Goal: Task Accomplishment & Management: Use online tool/utility

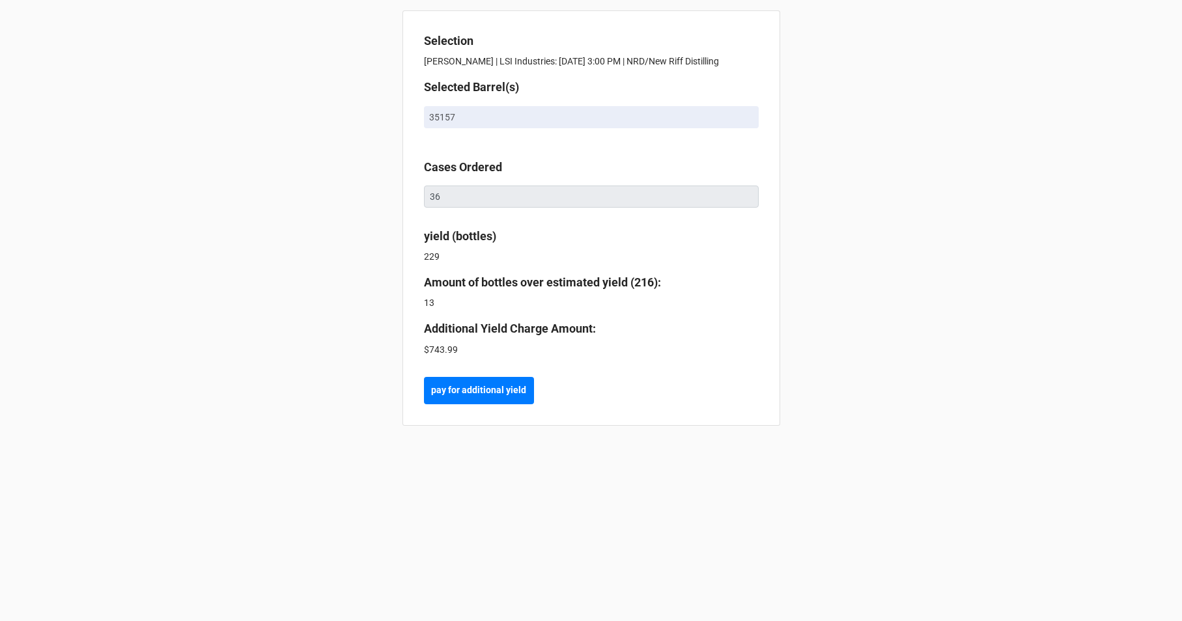
click at [979, 126] on div "Selection [PERSON_NAME] | LSI Industries: [DATE] 3:00 PM | NRD/New Riff Distill…" at bounding box center [591, 310] width 1182 height 621
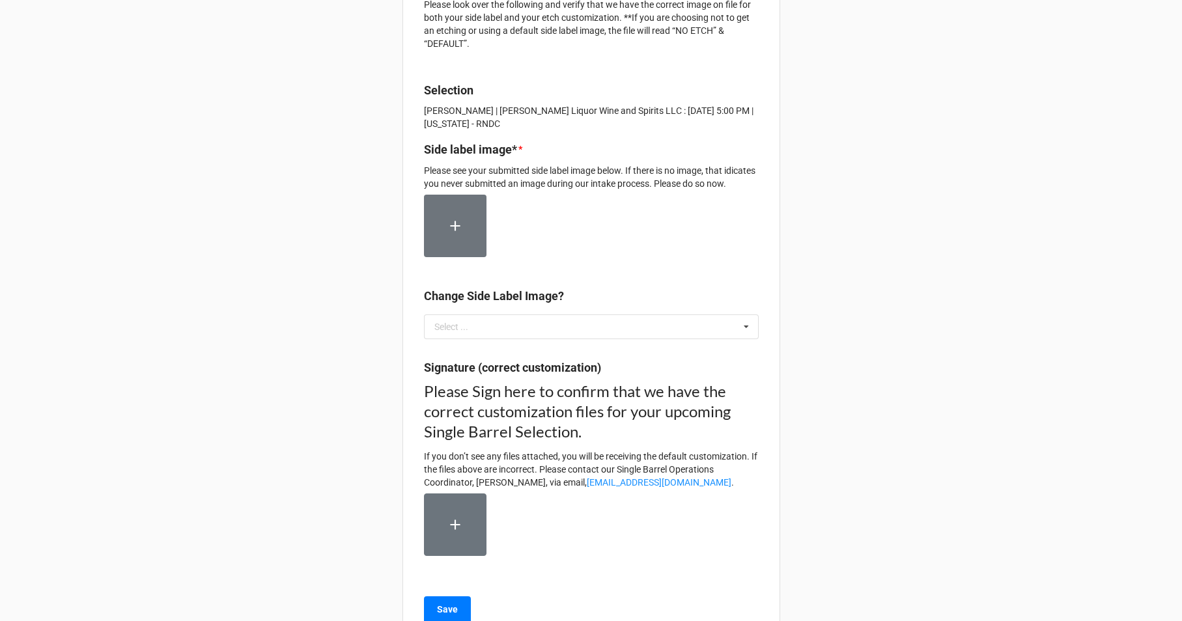
scroll to position [104, 0]
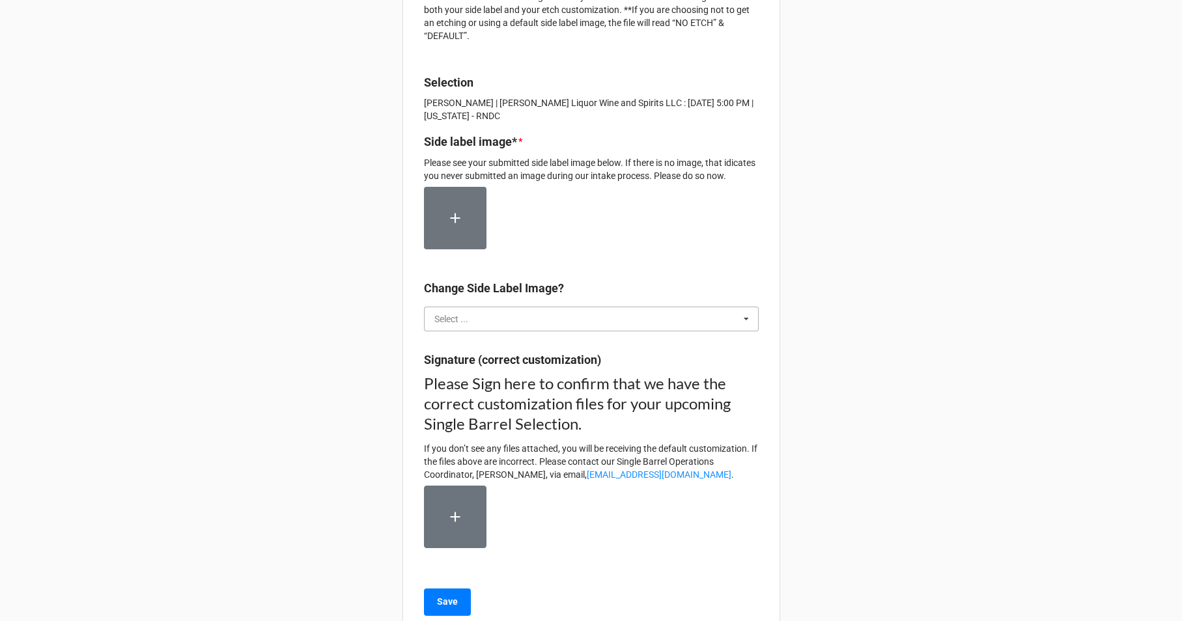
drag, startPoint x: 624, startPoint y: 333, endPoint x: 634, endPoint y: 333, distance: 9.8
click at [624, 331] on input "text" at bounding box center [591, 318] width 333 height 23
click at [622, 283] on div "Single Barrel Bottles- Customization Detail verification Please look over the f…" at bounding box center [591, 272] width 378 height 731
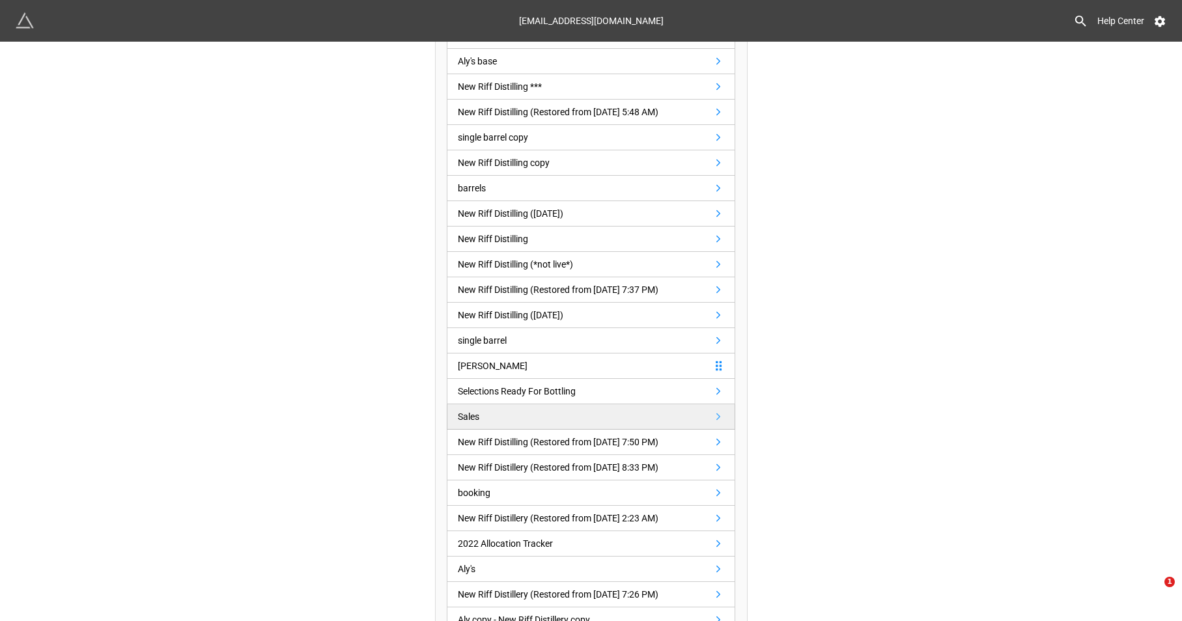
scroll to position [322, 0]
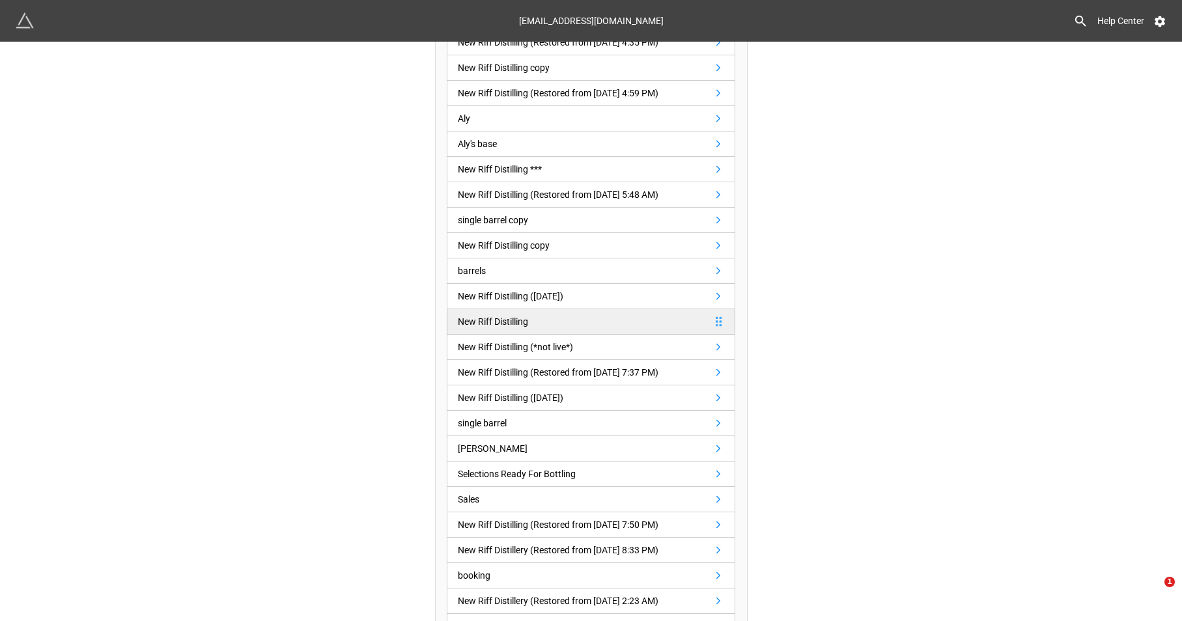
click at [587, 320] on link "New Riff Distilling" at bounding box center [591, 321] width 288 height 25
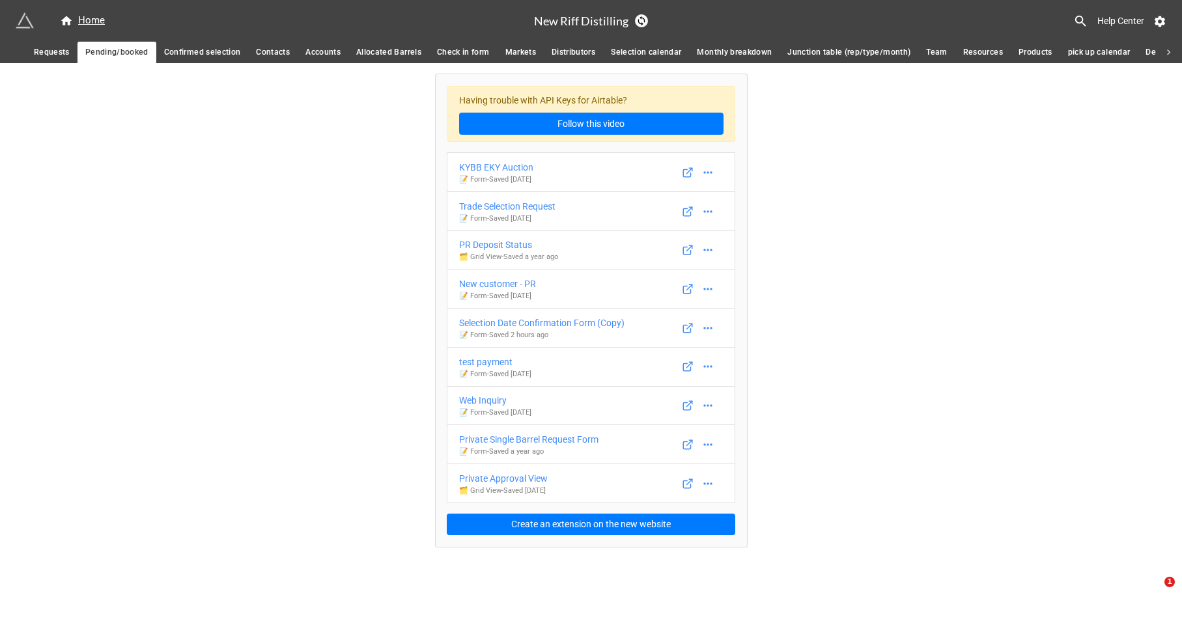
click at [191, 48] on span "Confirmed selection" at bounding box center [202, 53] width 77 height 14
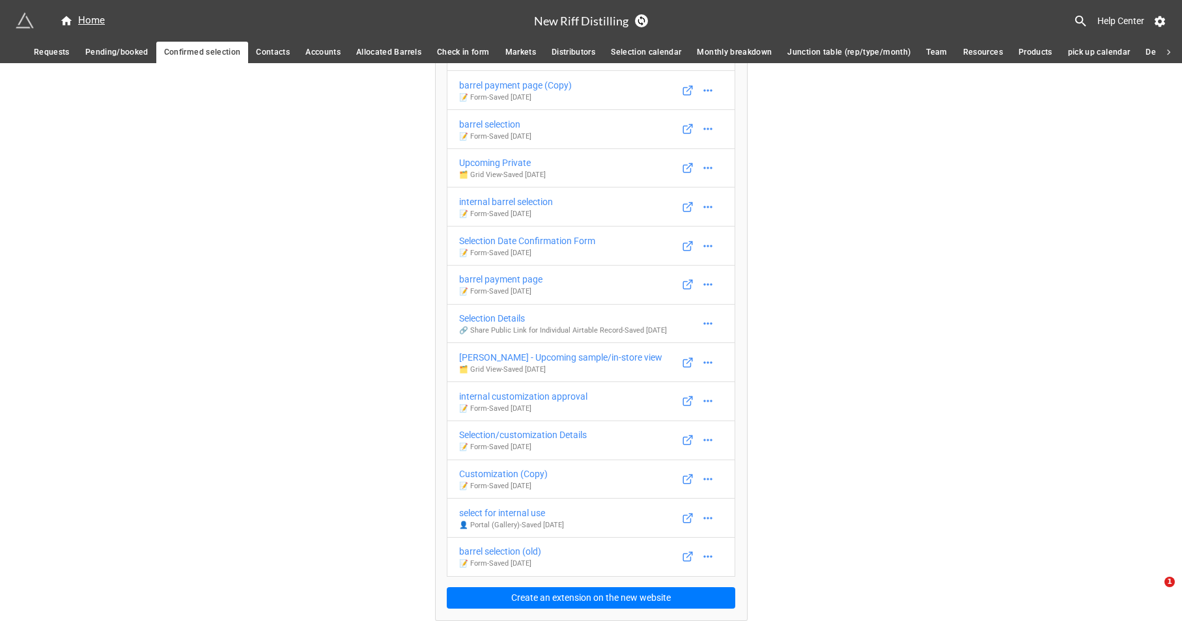
scroll to position [247, 0]
click at [503, 475] on div "Customization (Copy)" at bounding box center [503, 474] width 89 height 14
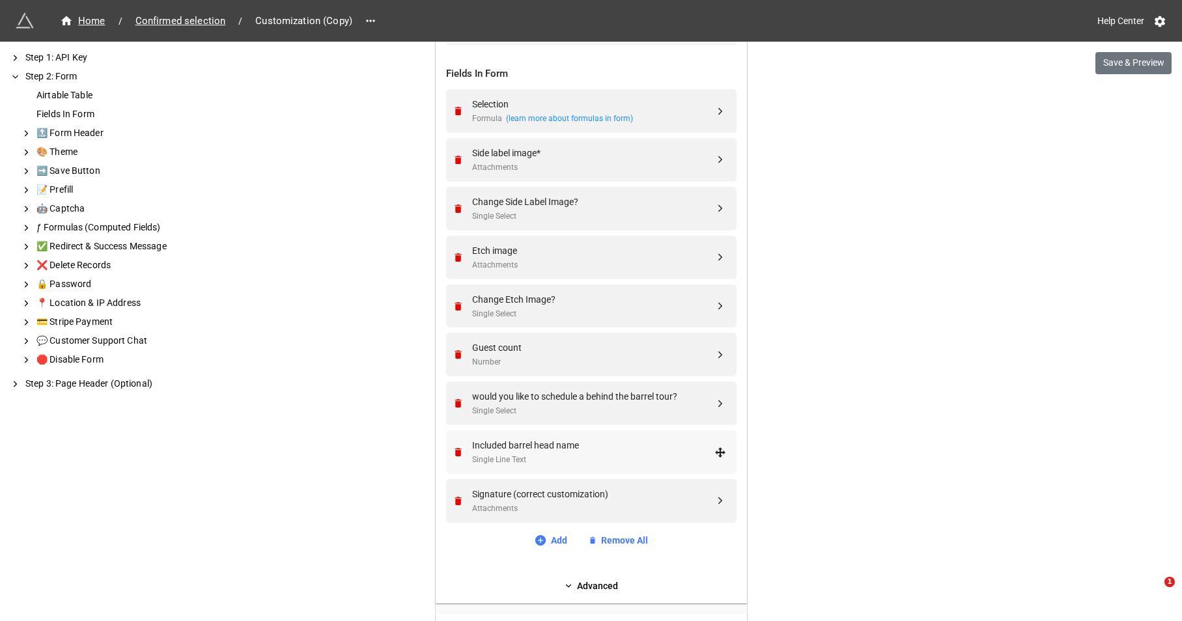
scroll to position [548, 0]
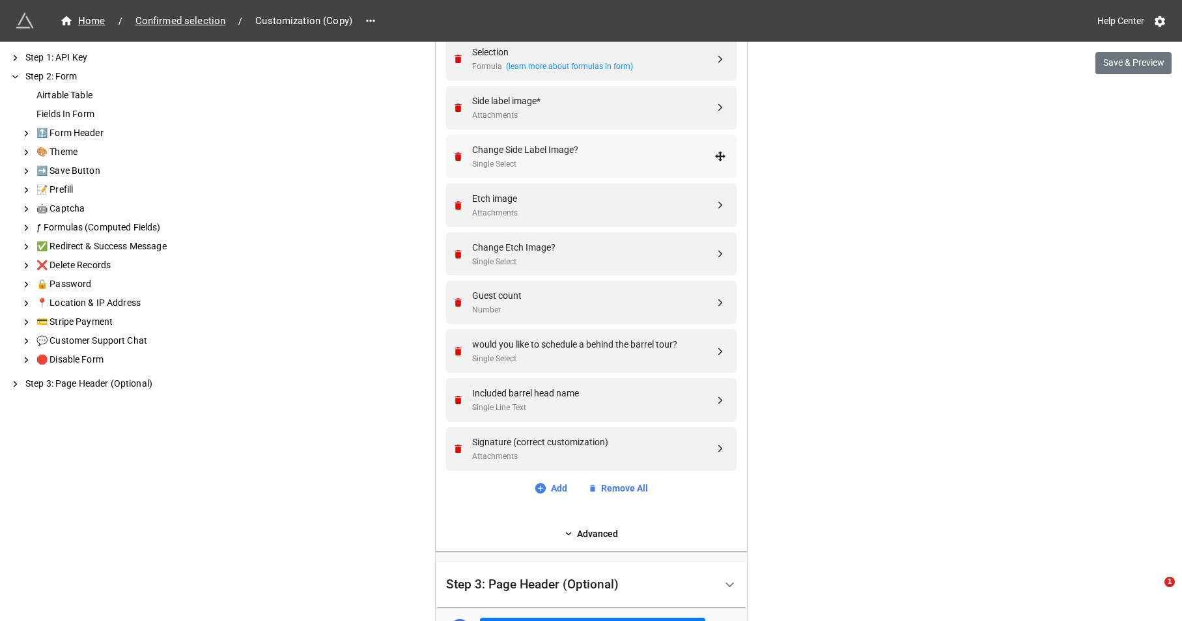
click at [519, 150] on div "Change Side Label Image?" at bounding box center [593, 150] width 242 height 14
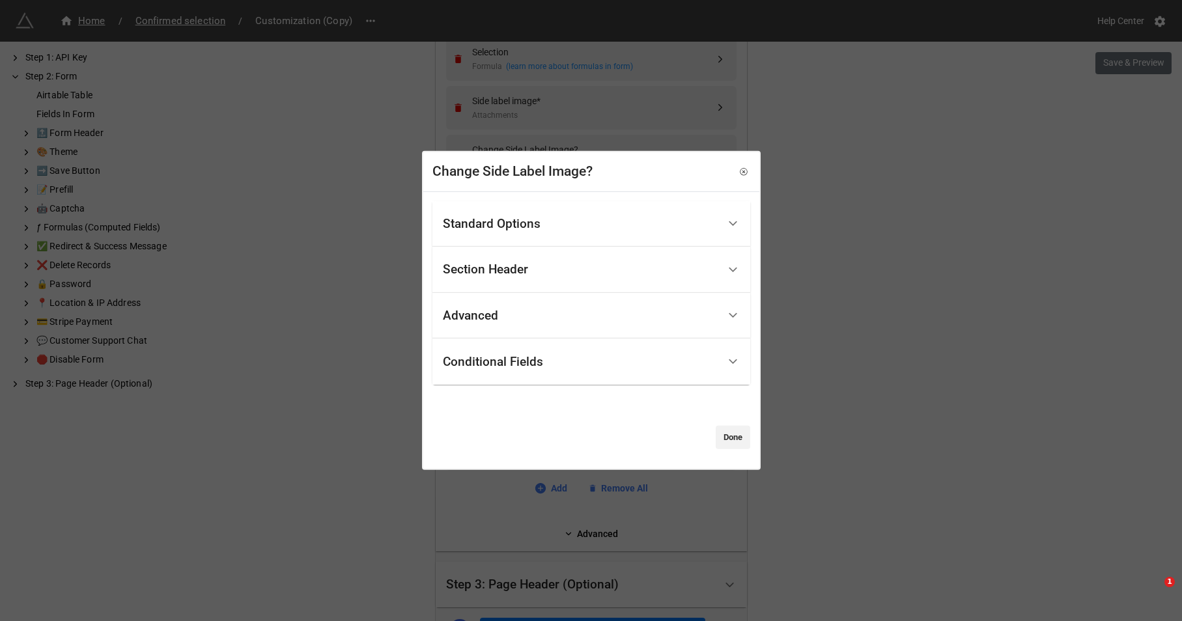
click at [583, 358] on div "Conditional Fields" at bounding box center [580, 361] width 275 height 31
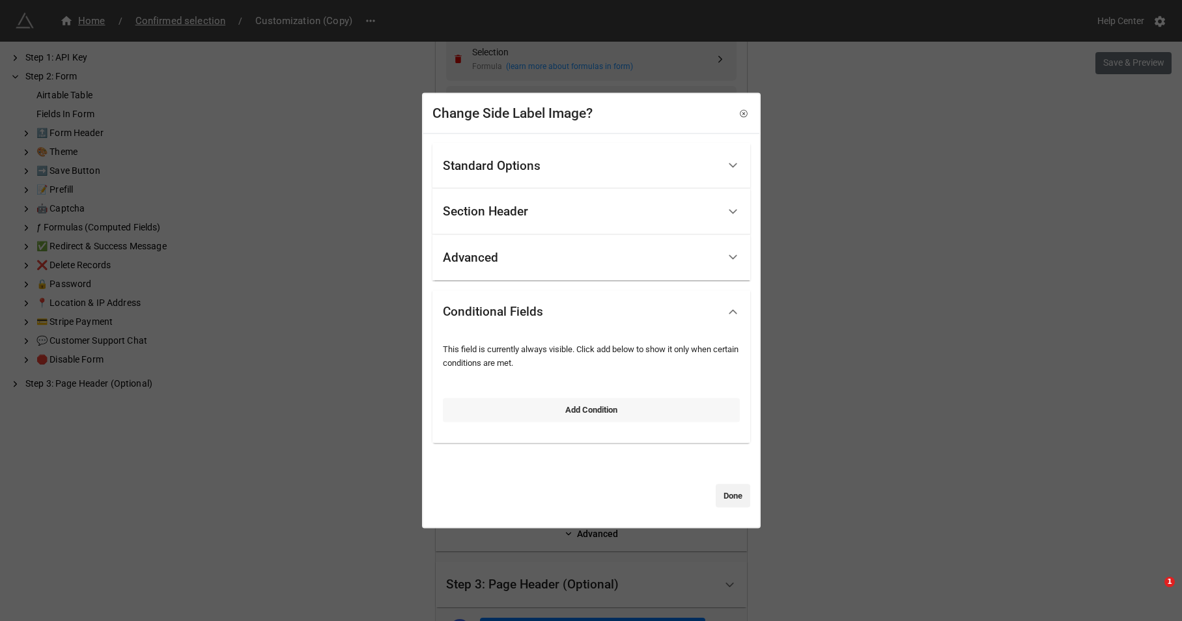
click at [594, 406] on link "Add Condition" at bounding box center [591, 409] width 297 height 23
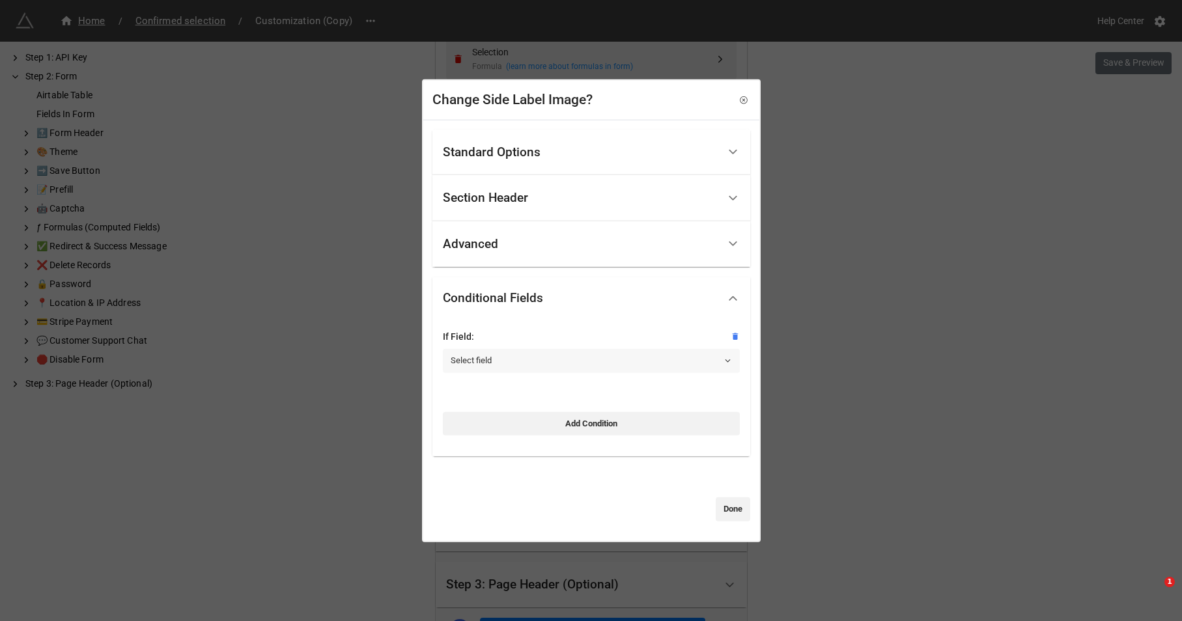
click at [573, 355] on link "Select field" at bounding box center [591, 360] width 297 height 23
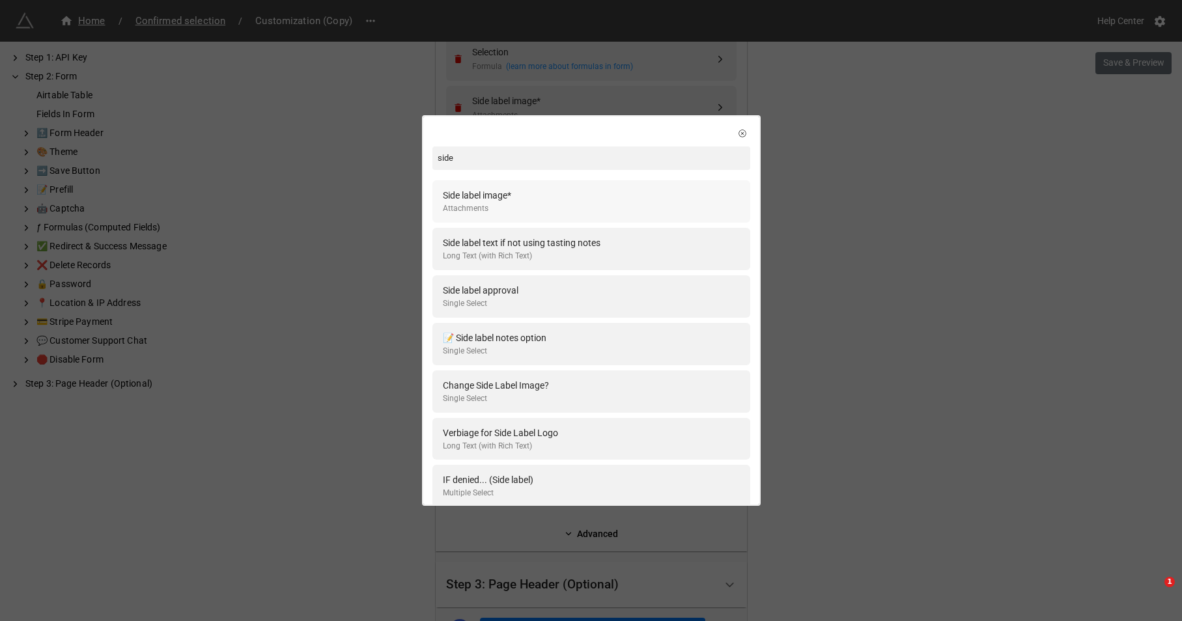
type input "side"
drag, startPoint x: 548, startPoint y: 205, endPoint x: 553, endPoint y: 257, distance: 51.8
click at [548, 205] on div "Side label image* Attachments" at bounding box center [591, 201] width 297 height 27
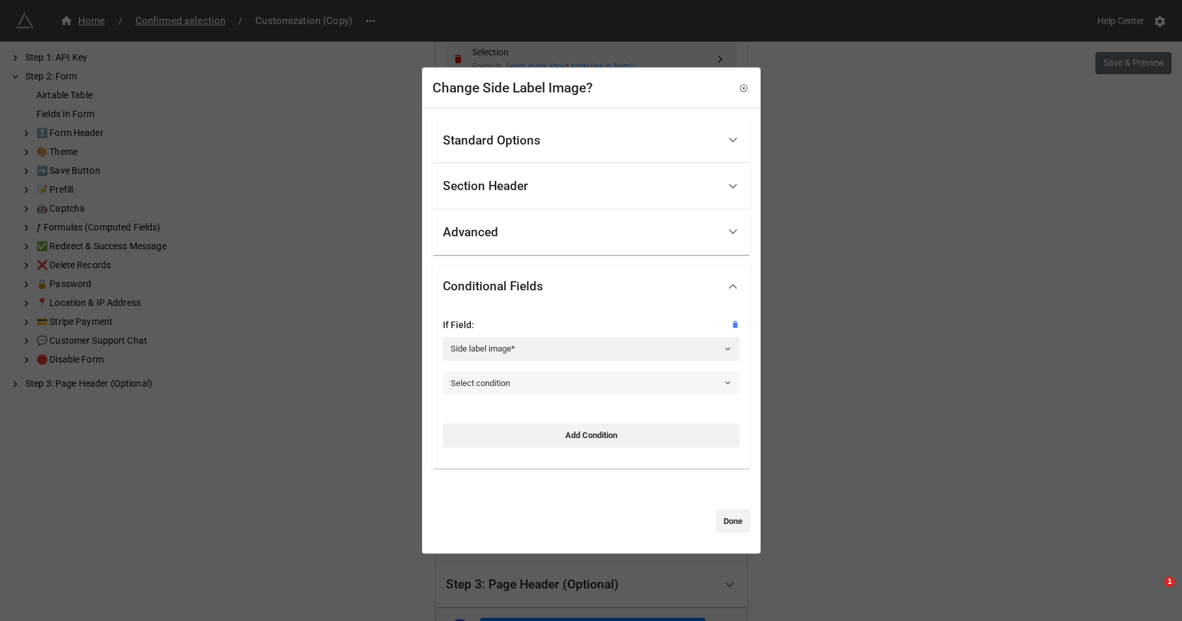
click at [576, 388] on link "Select condition" at bounding box center [591, 382] width 297 height 23
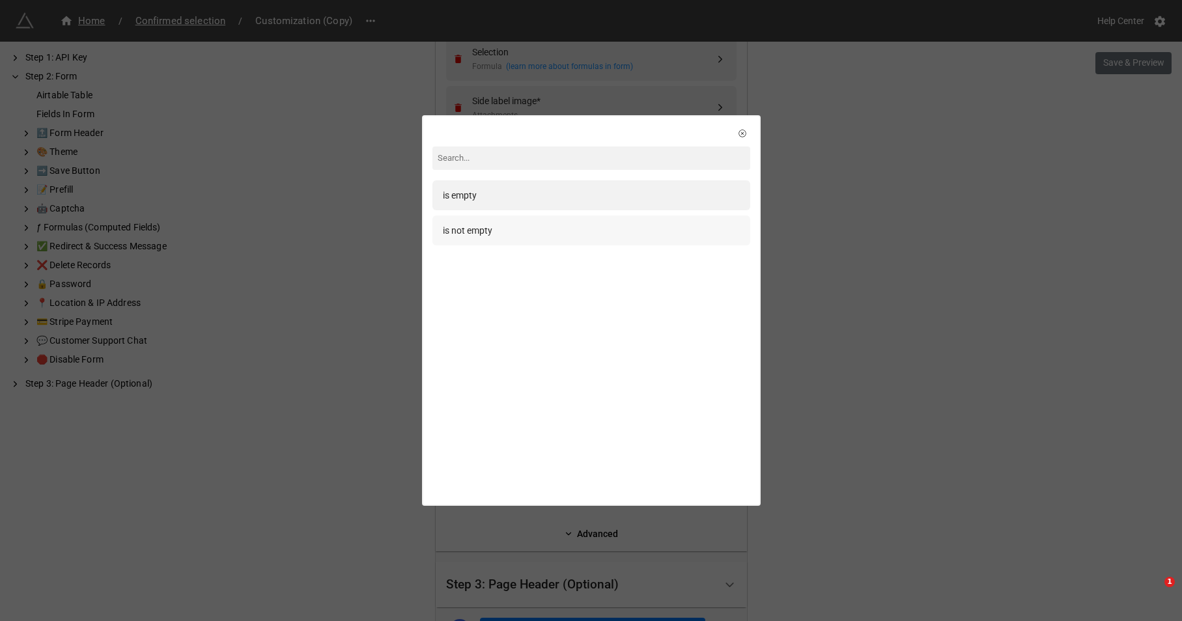
click at [539, 230] on div "is not empty" at bounding box center [591, 230] width 297 height 14
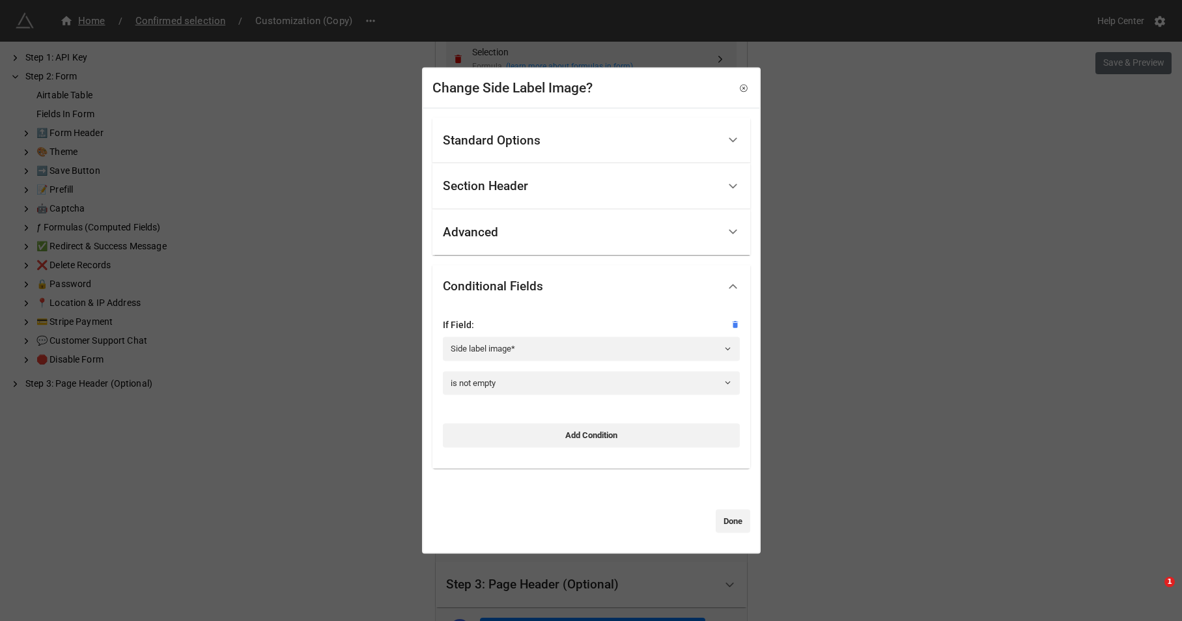
drag, startPoint x: 722, startPoint y: 519, endPoint x: 774, endPoint y: 525, distance: 52.4
click at [722, 519] on link "Done" at bounding box center [733, 520] width 35 height 23
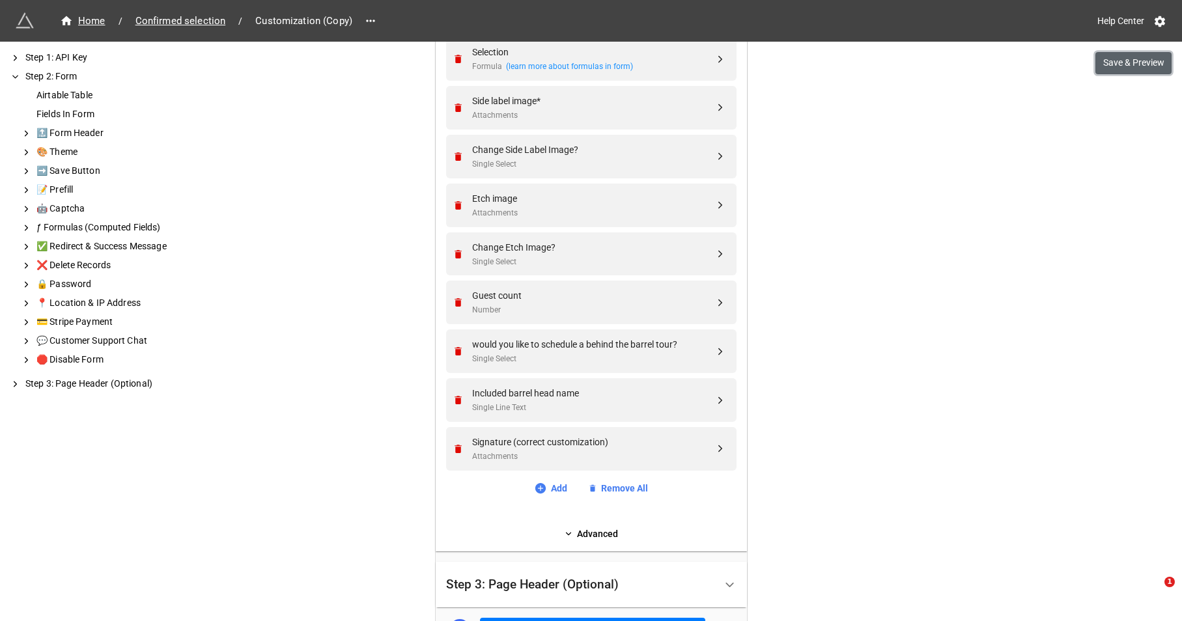
click at [1124, 63] on button "Save & Preview" at bounding box center [1133, 63] width 76 height 22
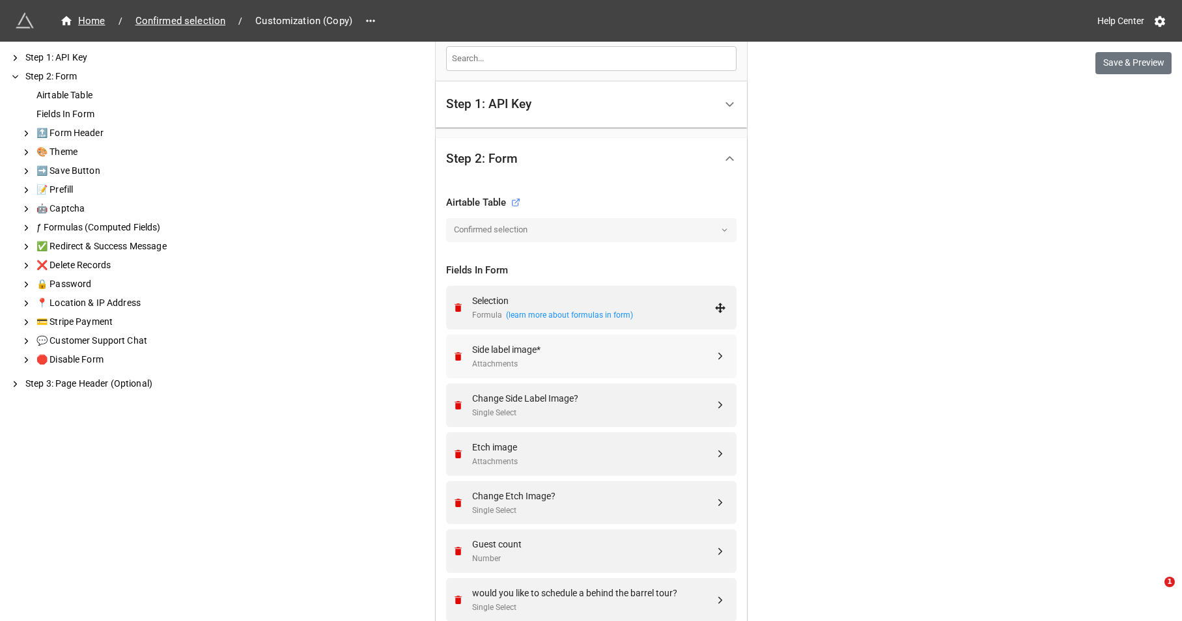
scroll to position [352, 0]
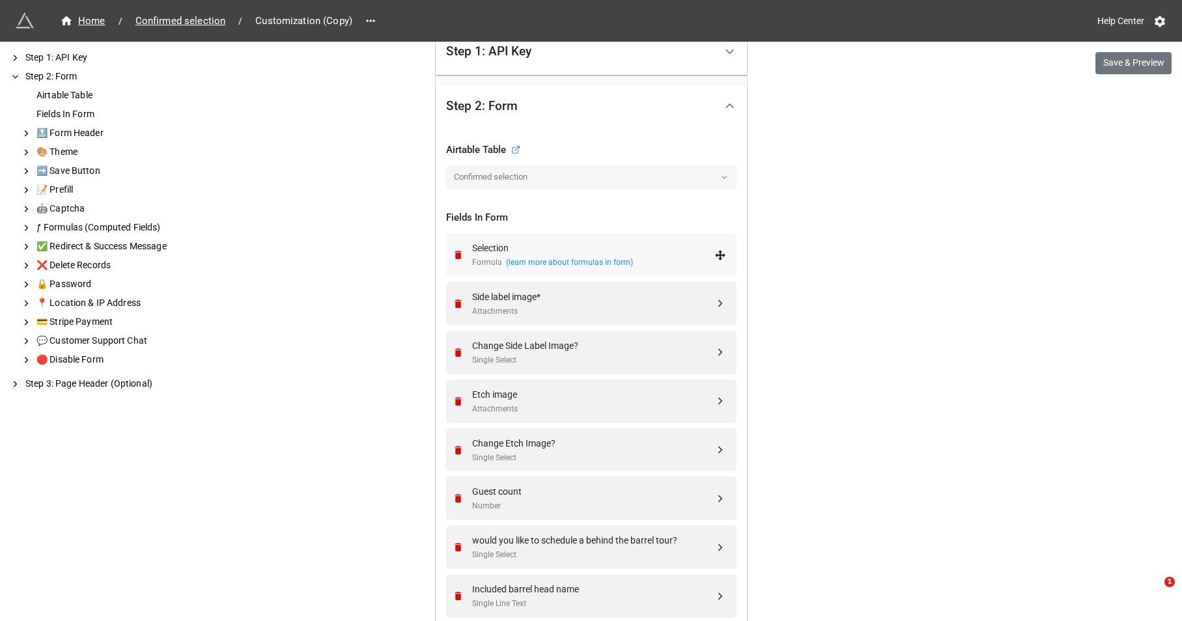
click at [568, 245] on div "Selection" at bounding box center [593, 248] width 242 height 14
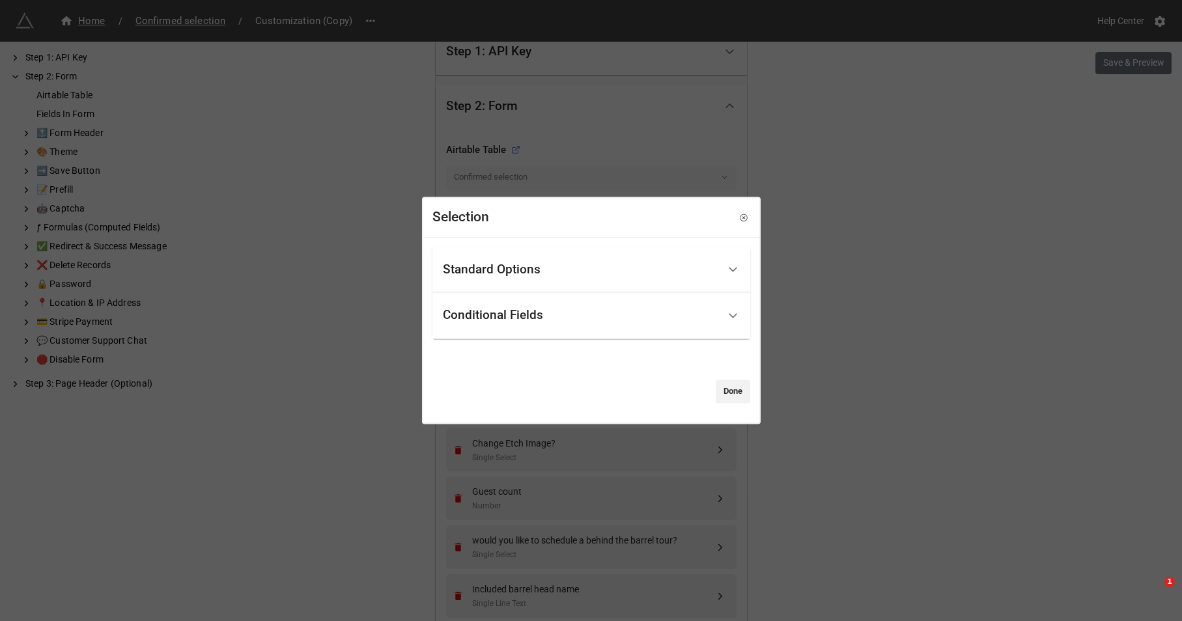
click at [561, 273] on div "Standard Options" at bounding box center [580, 270] width 275 height 31
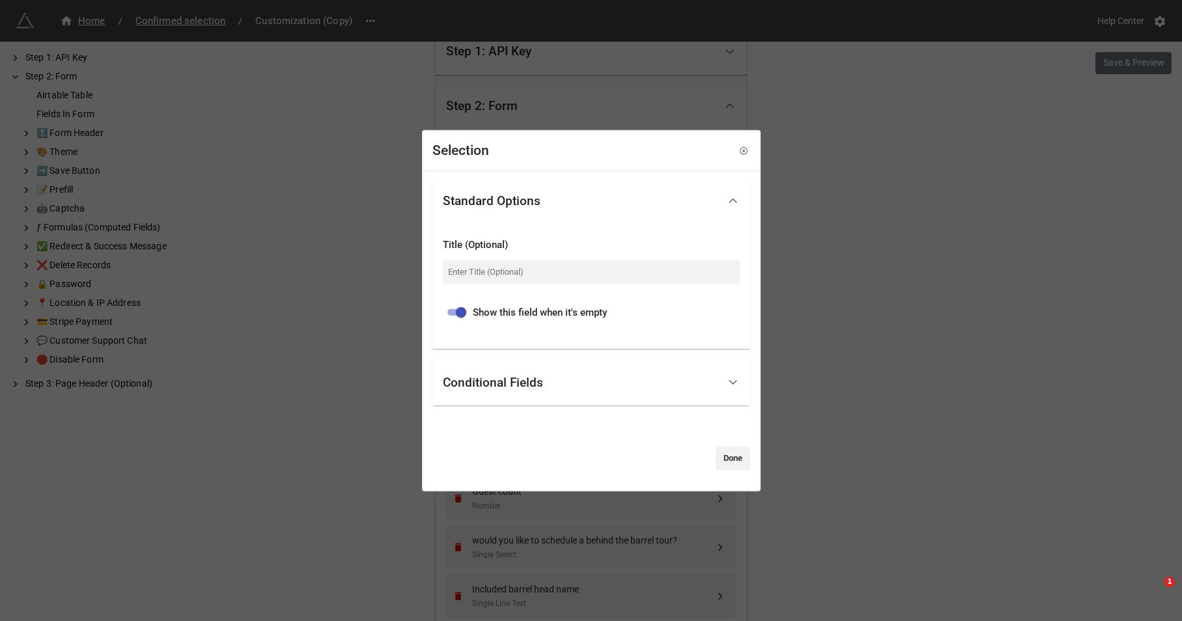
click at [579, 369] on div "Conditional Fields" at bounding box center [580, 382] width 275 height 31
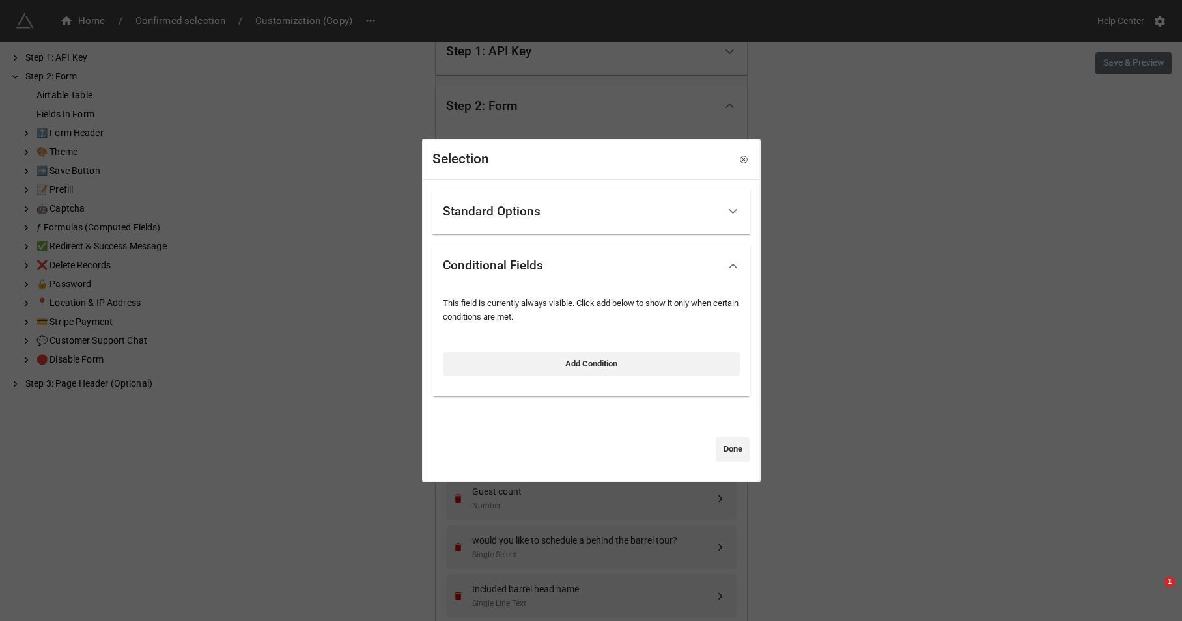
drag, startPoint x: 861, startPoint y: 326, endPoint x: 838, endPoint y: 326, distance: 22.8
click at [857, 326] on div "Selection Standard Options Title (Optional) Show this field when it's empty Con…" at bounding box center [591, 310] width 1182 height 621
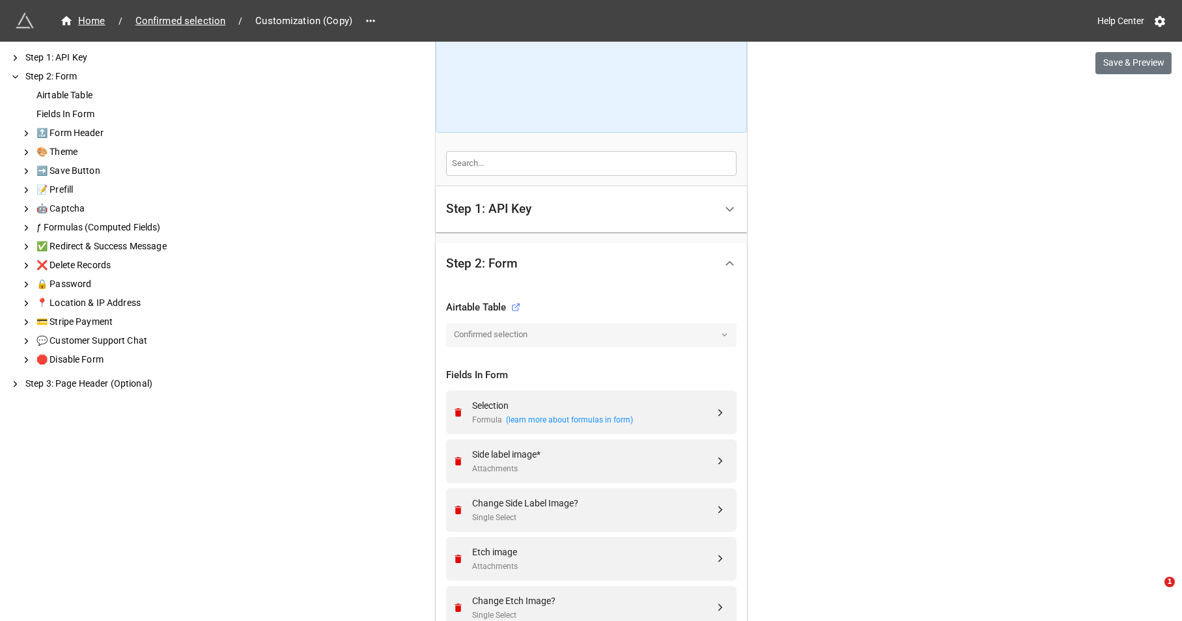
scroll to position [188, 0]
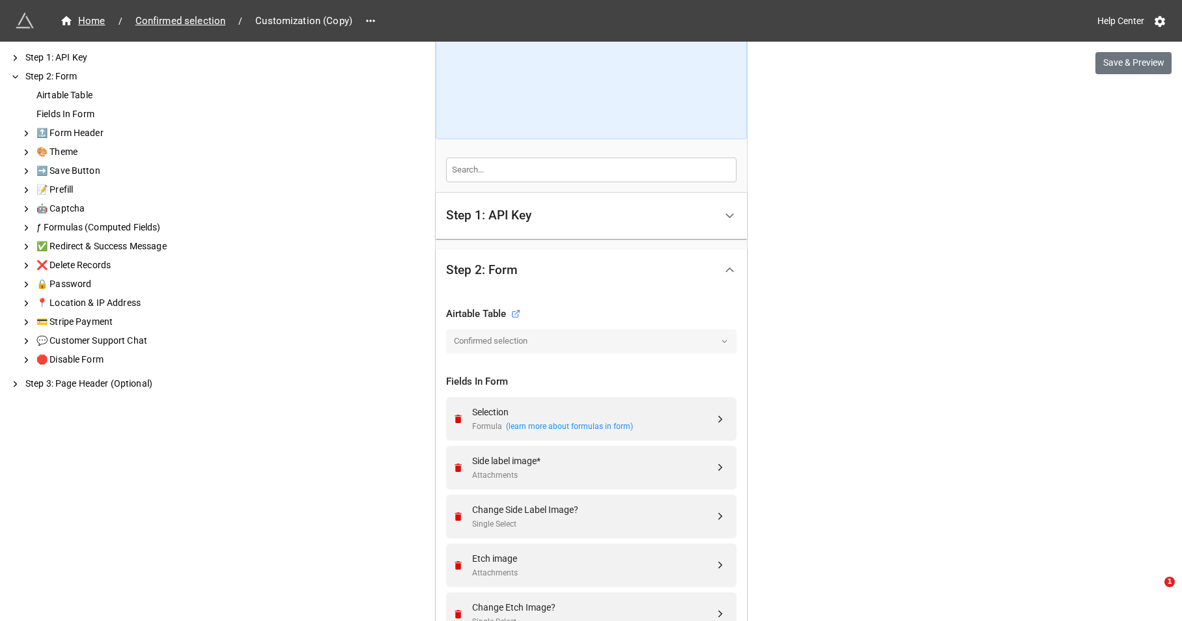
drag, startPoint x: 578, startPoint y: 217, endPoint x: 585, endPoint y: 221, distance: 7.9
click at [578, 217] on div "Step 1: API Key" at bounding box center [580, 216] width 269 height 31
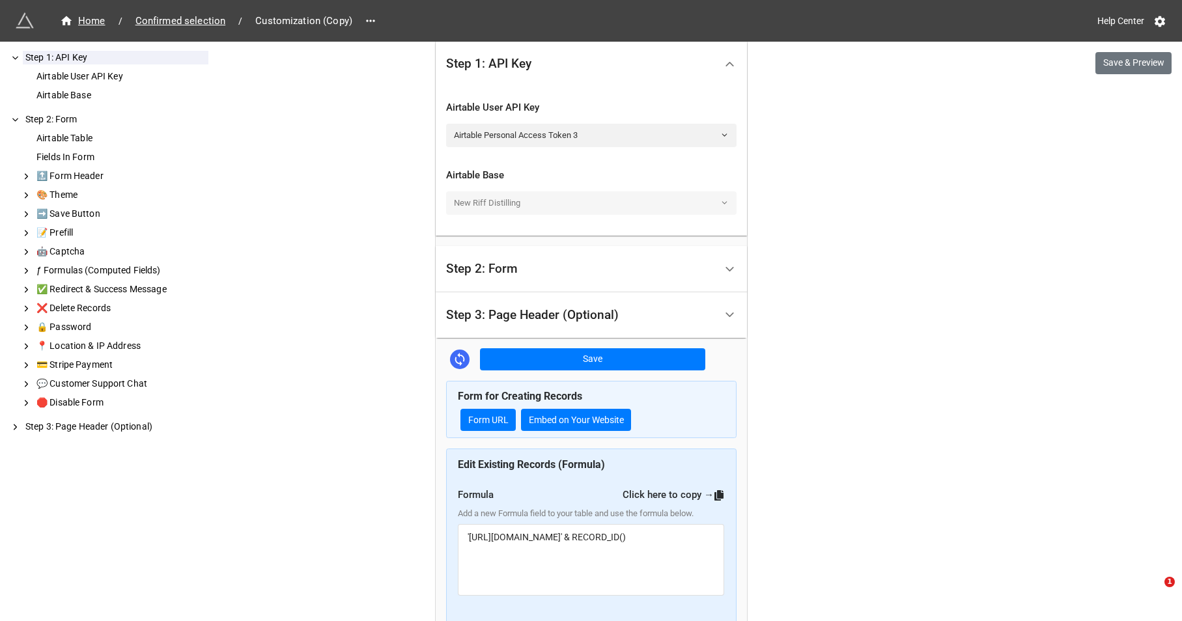
click at [618, 275] on div "Step 2: Form" at bounding box center [580, 269] width 269 height 31
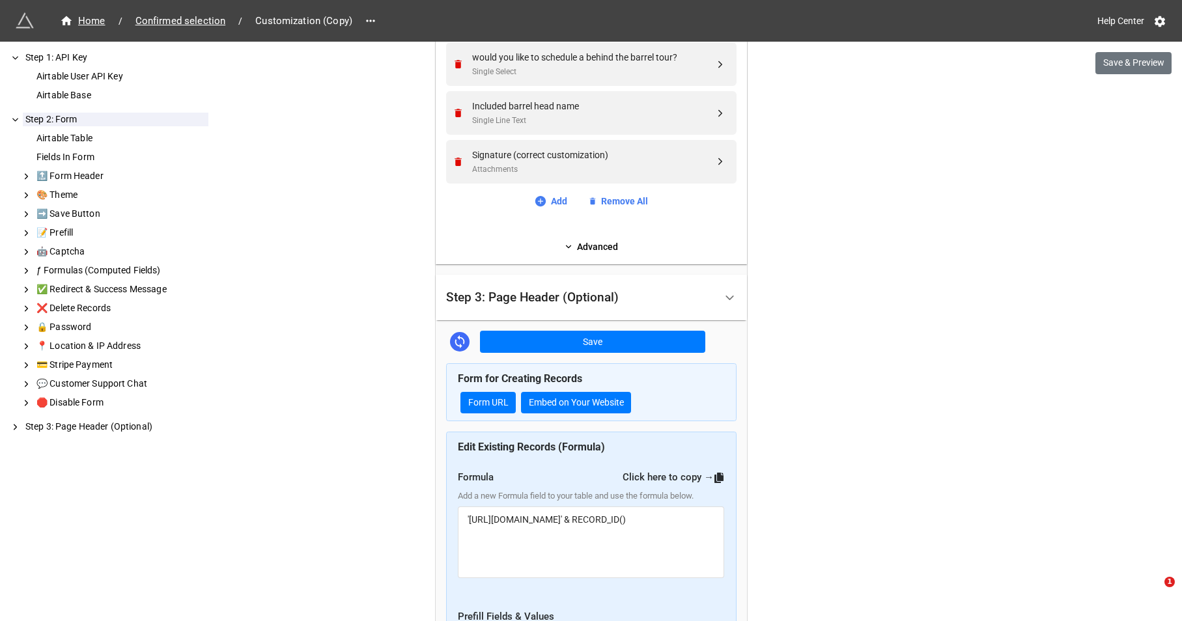
click at [623, 304] on div "Step 3: Page Header (Optional)" at bounding box center [580, 298] width 269 height 31
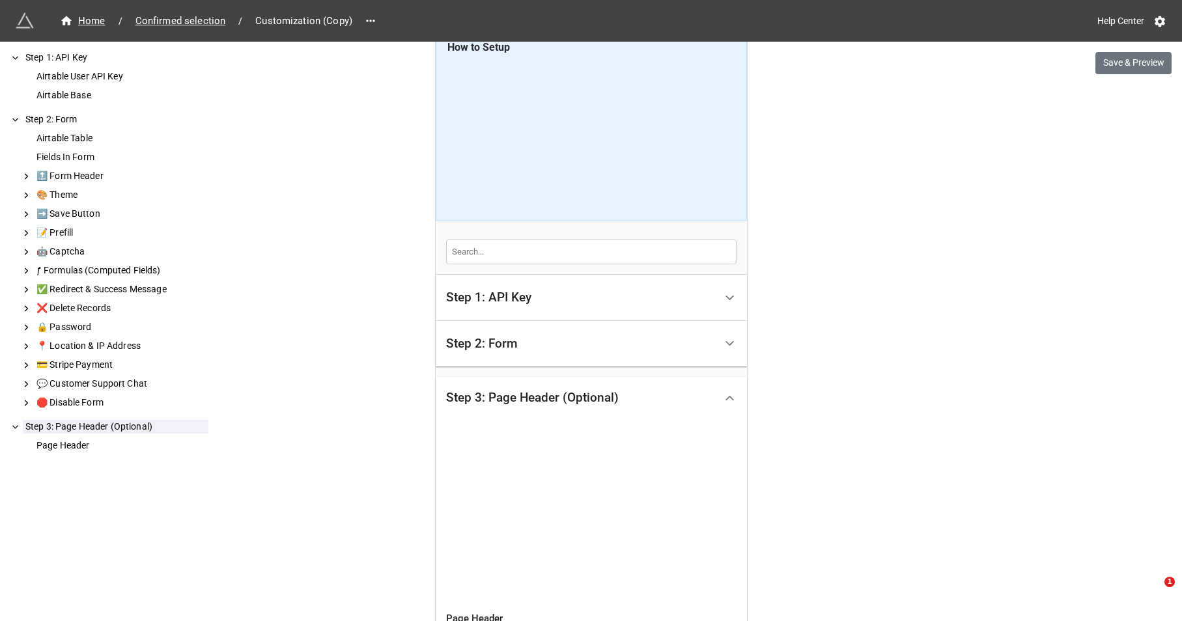
scroll to position [117, 0]
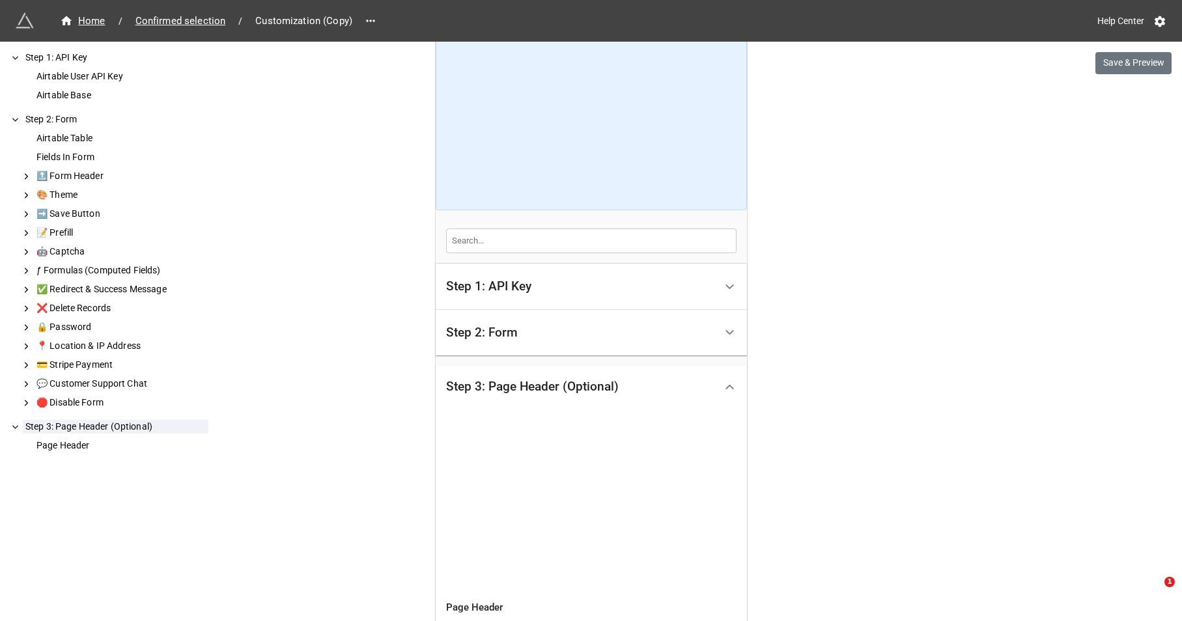
click at [625, 327] on div "Step 2: Form" at bounding box center [580, 333] width 269 height 31
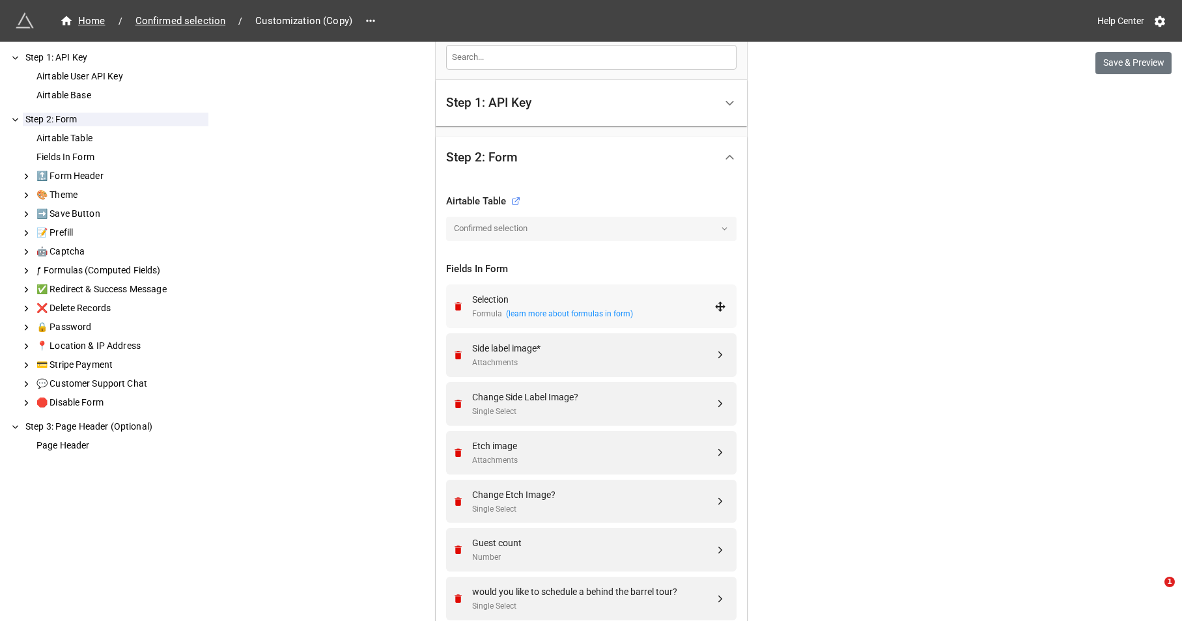
scroll to position [320, 0]
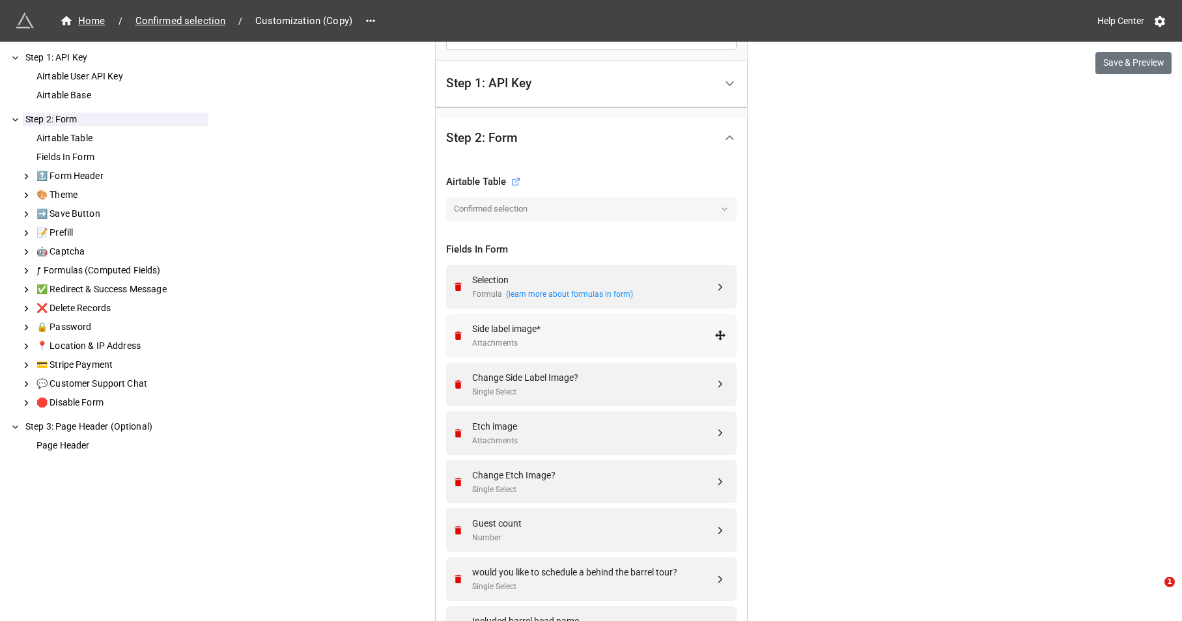
click at [630, 329] on div "Side label image*" at bounding box center [593, 329] width 242 height 14
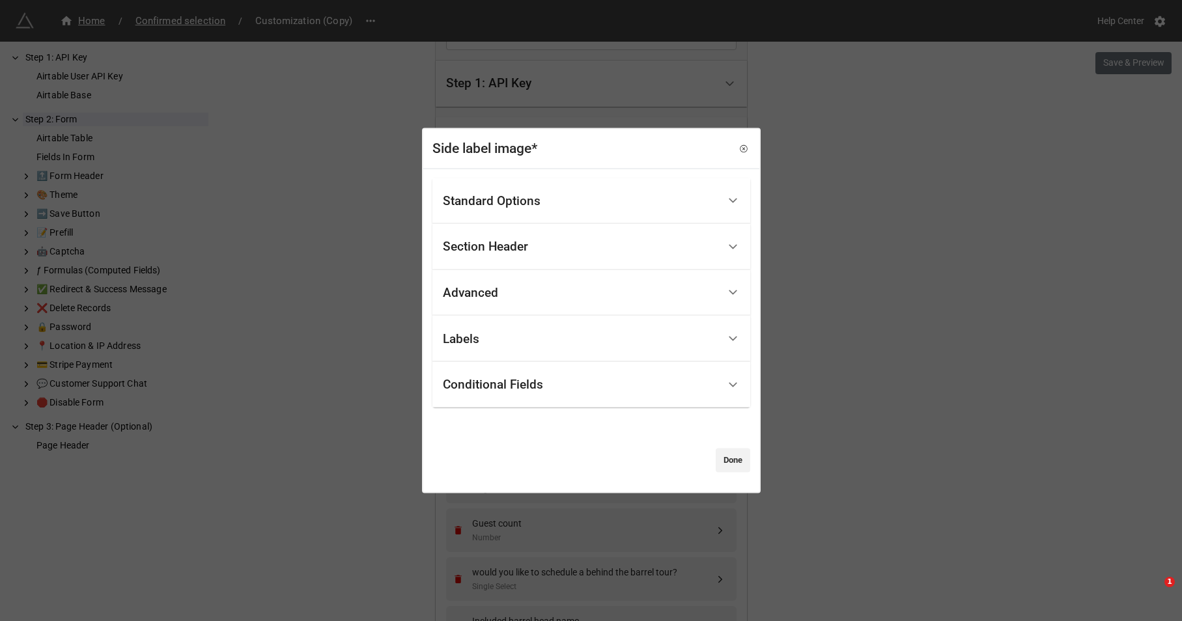
click at [580, 208] on div "Standard Options" at bounding box center [580, 201] width 275 height 31
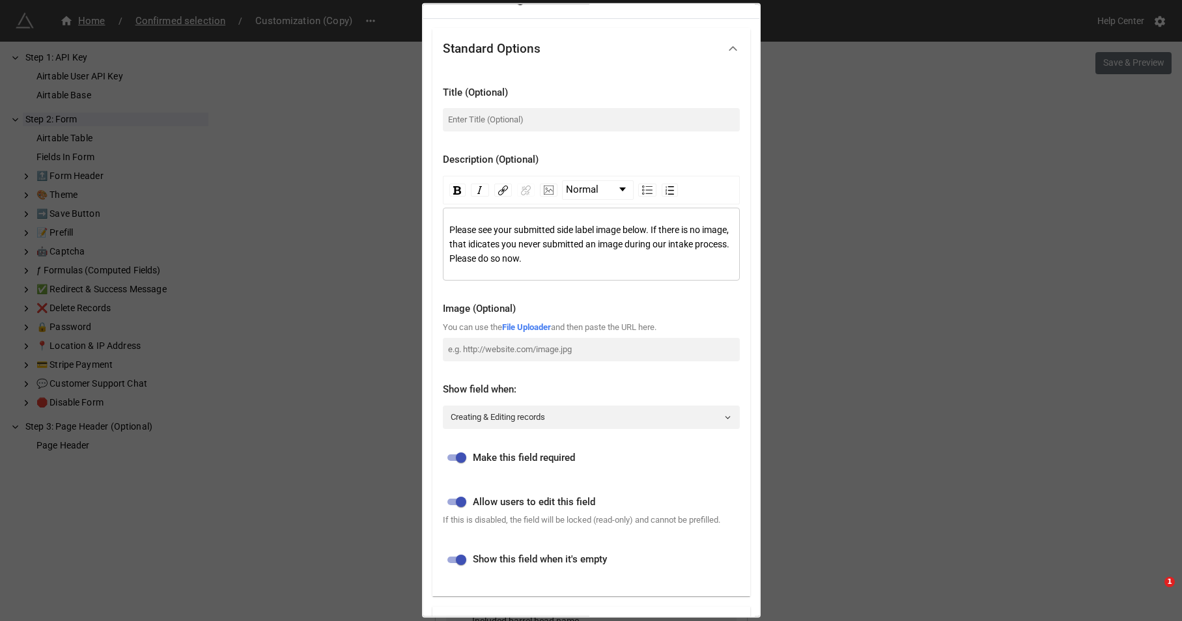
scroll to position [0, 0]
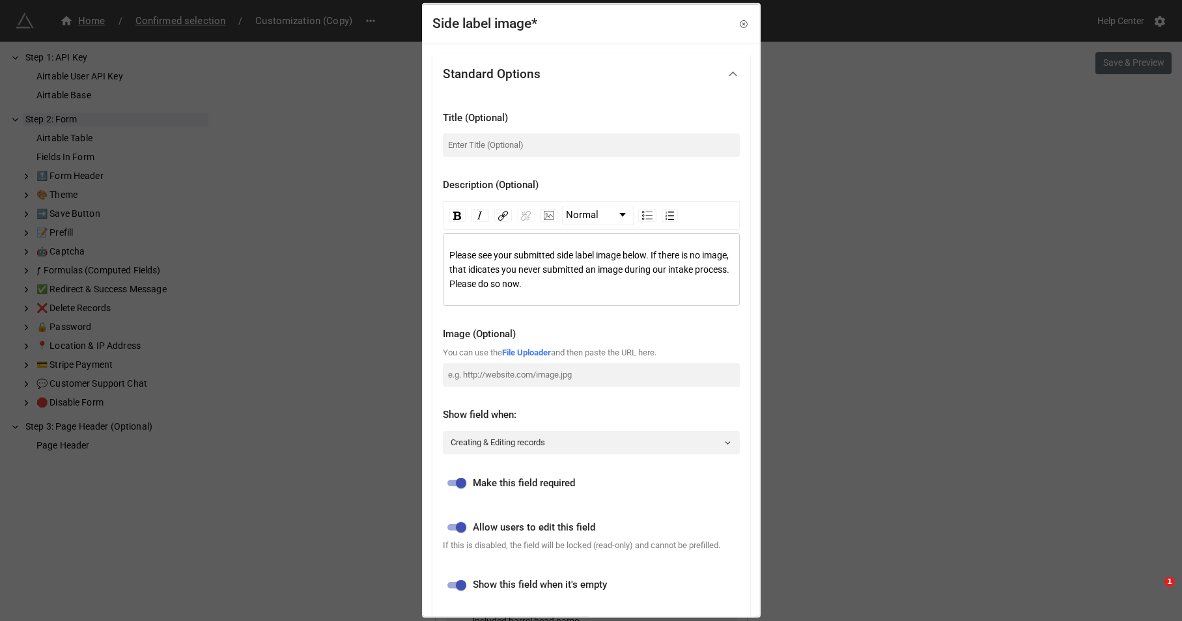
click at [832, 74] on div "Side label image* Standard Options Title (Optional) Description (Optional) Norm…" at bounding box center [591, 310] width 1182 height 621
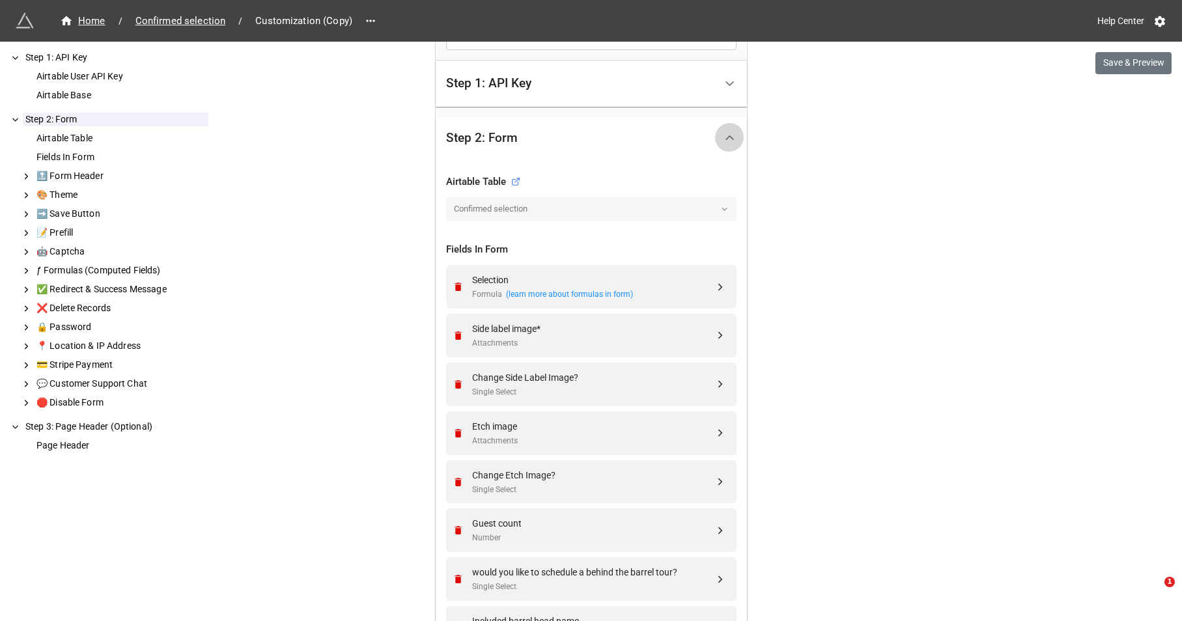
click at [718, 133] on div at bounding box center [729, 137] width 29 height 29
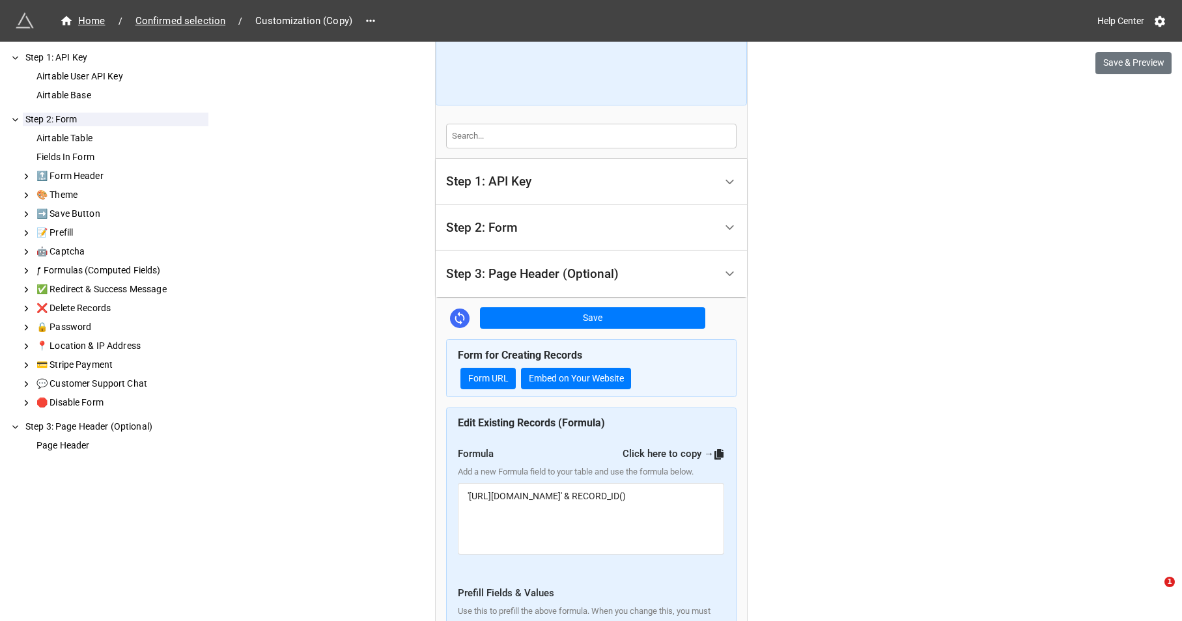
scroll to position [216, 0]
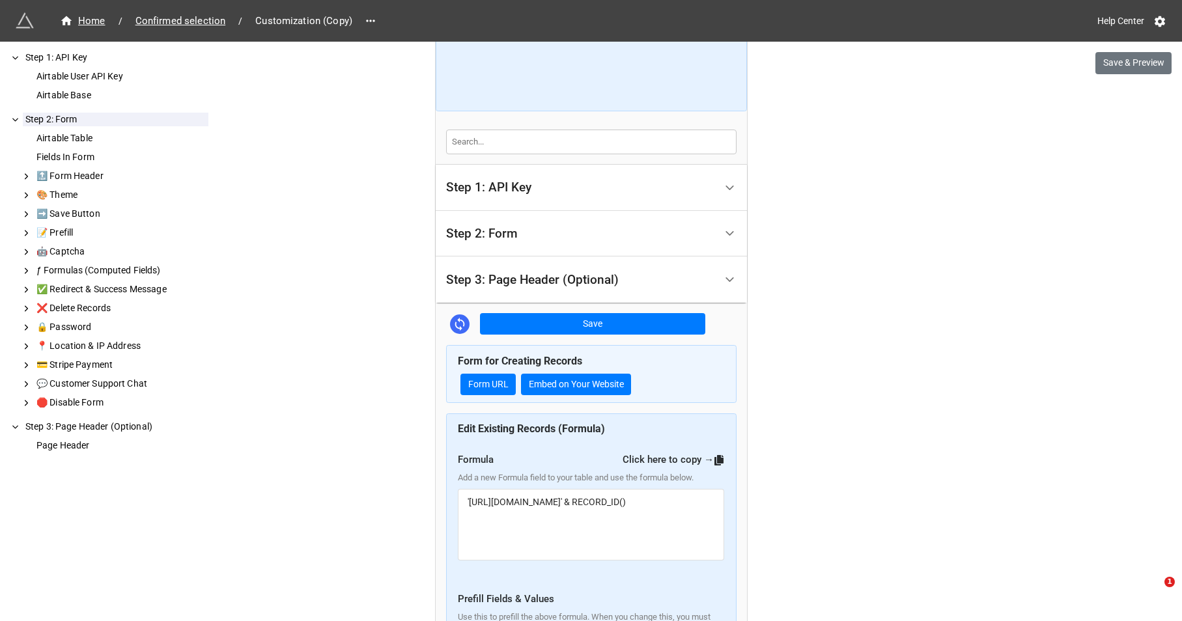
click at [685, 183] on div "Step 1: API Key" at bounding box center [580, 188] width 269 height 31
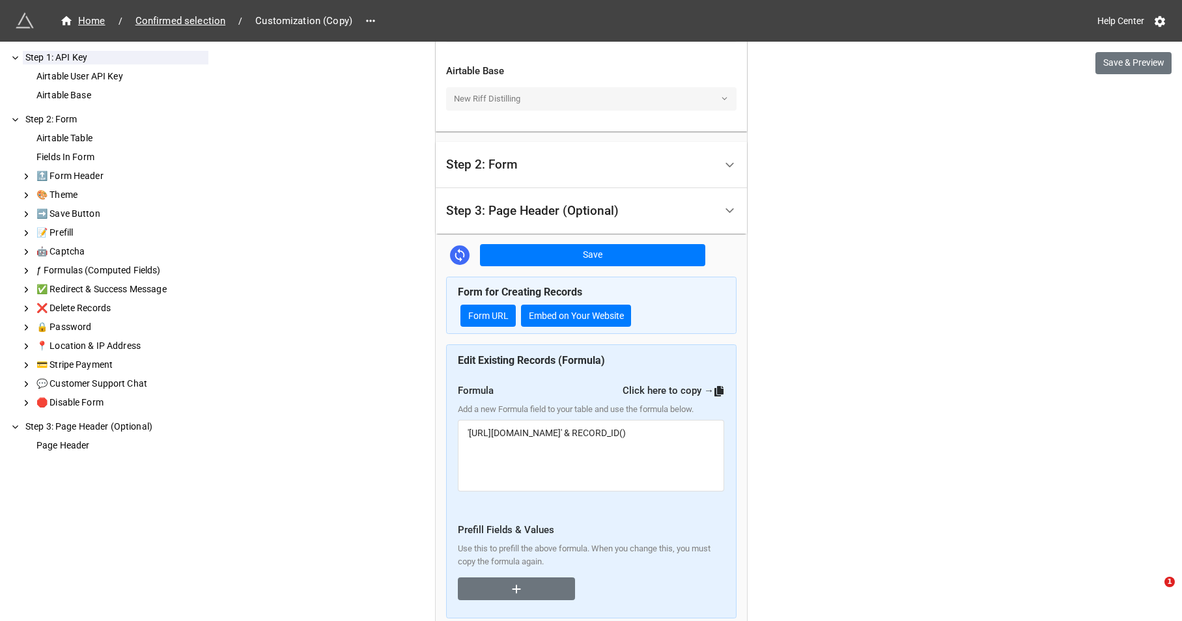
scroll to position [456, 0]
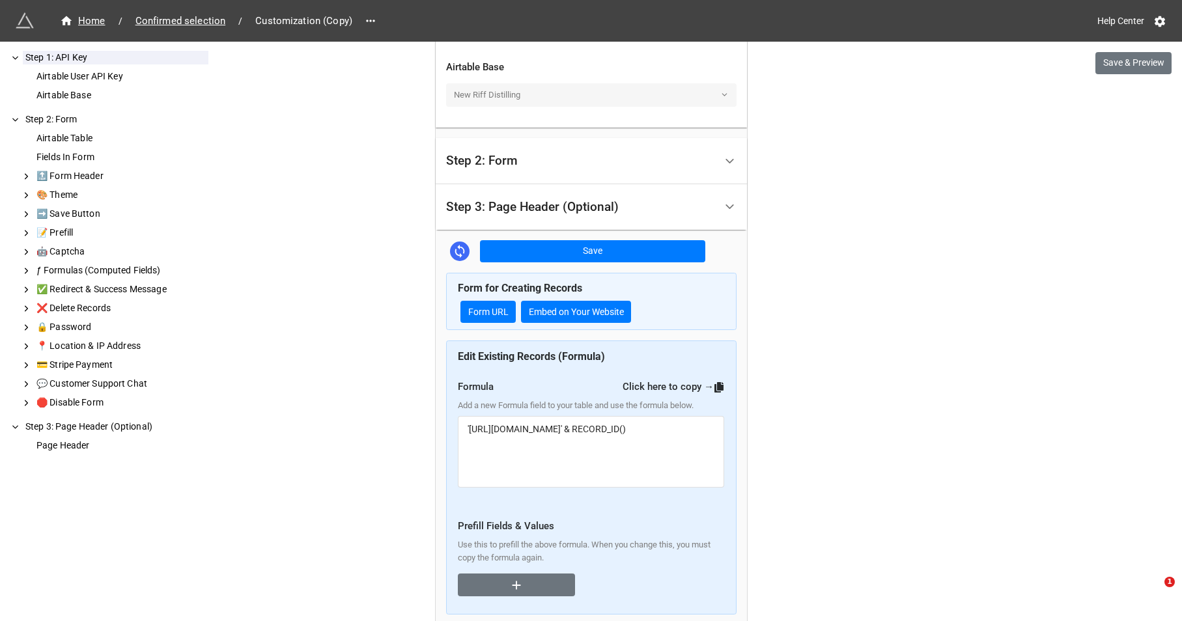
click at [678, 206] on div "Step 3: Page Header (Optional)" at bounding box center [580, 207] width 269 height 31
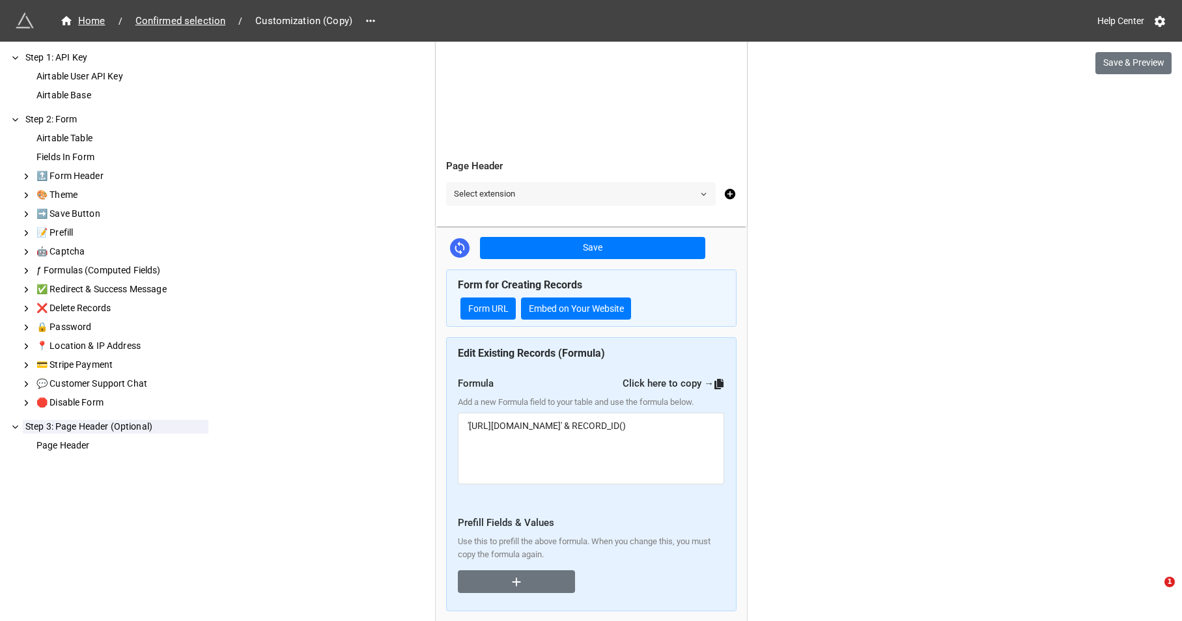
scroll to position [559, 0]
click at [686, 195] on link "Select extension" at bounding box center [581, 193] width 270 height 23
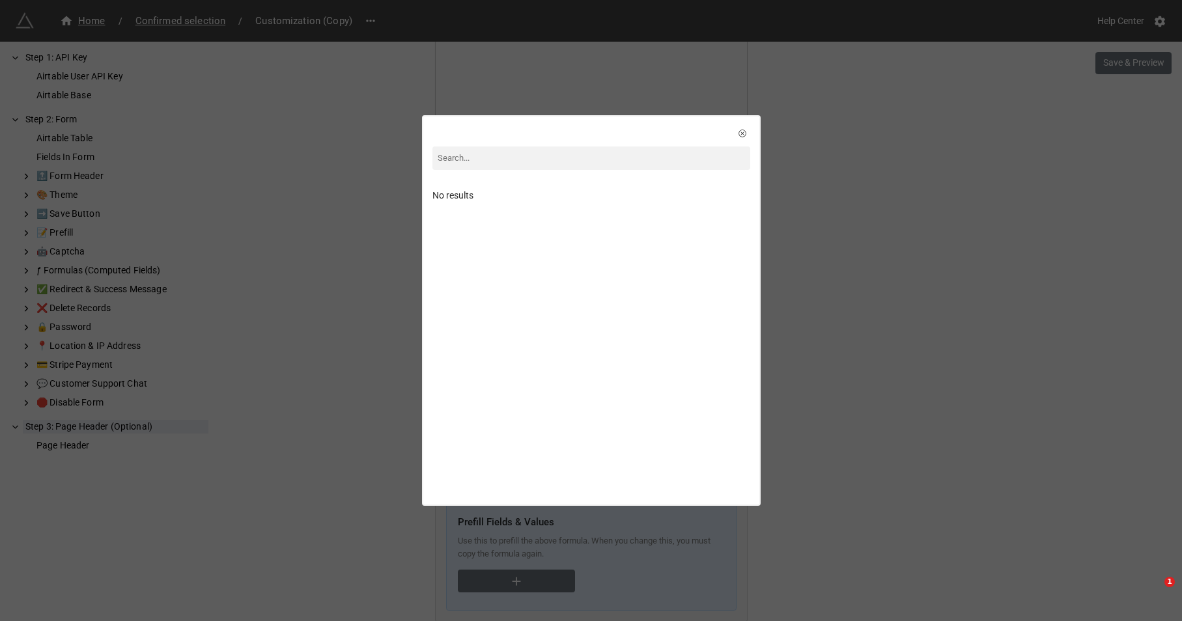
click at [854, 189] on div "No results" at bounding box center [591, 310] width 1182 height 621
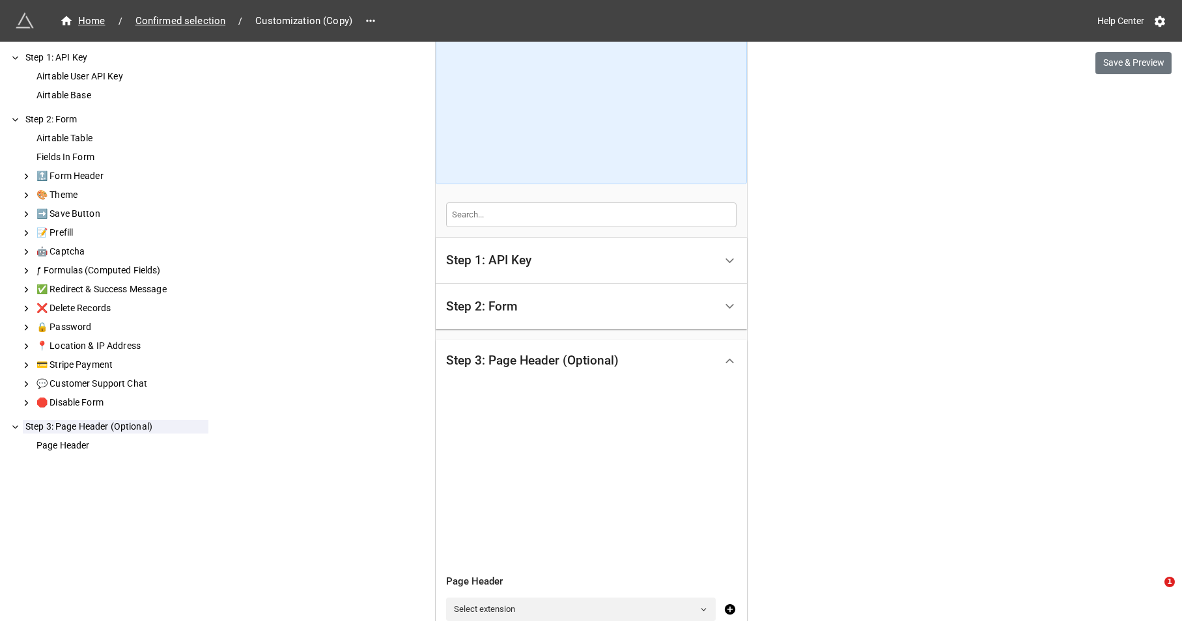
scroll to position [0, 0]
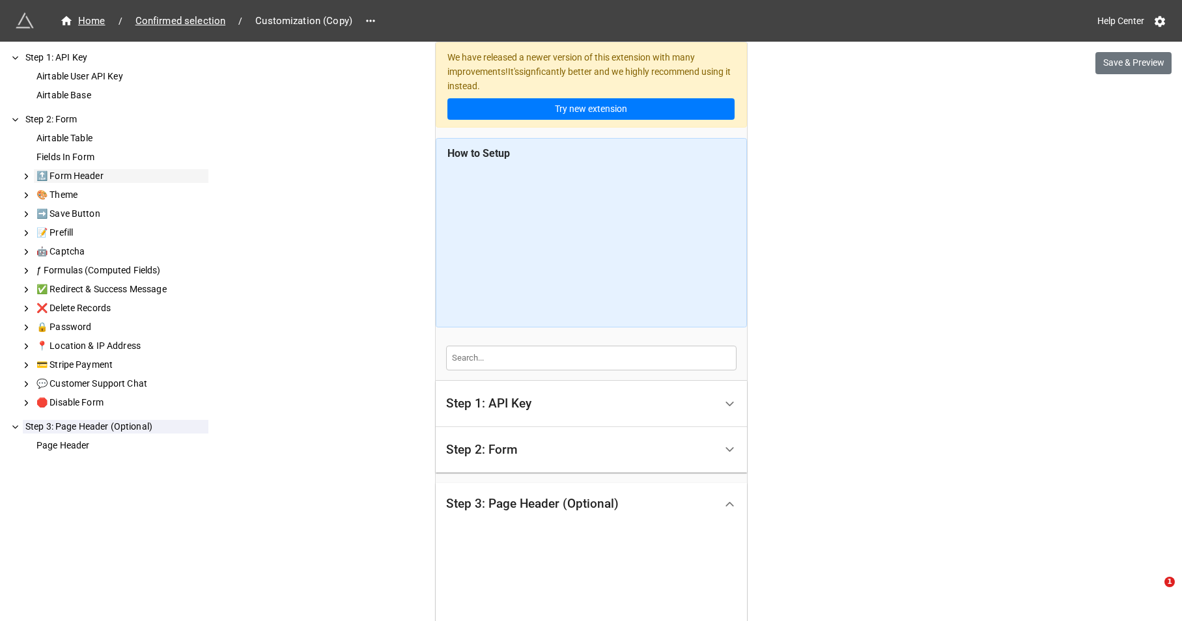
click at [99, 176] on div "🔝 Form Header" at bounding box center [121, 176] width 174 height 14
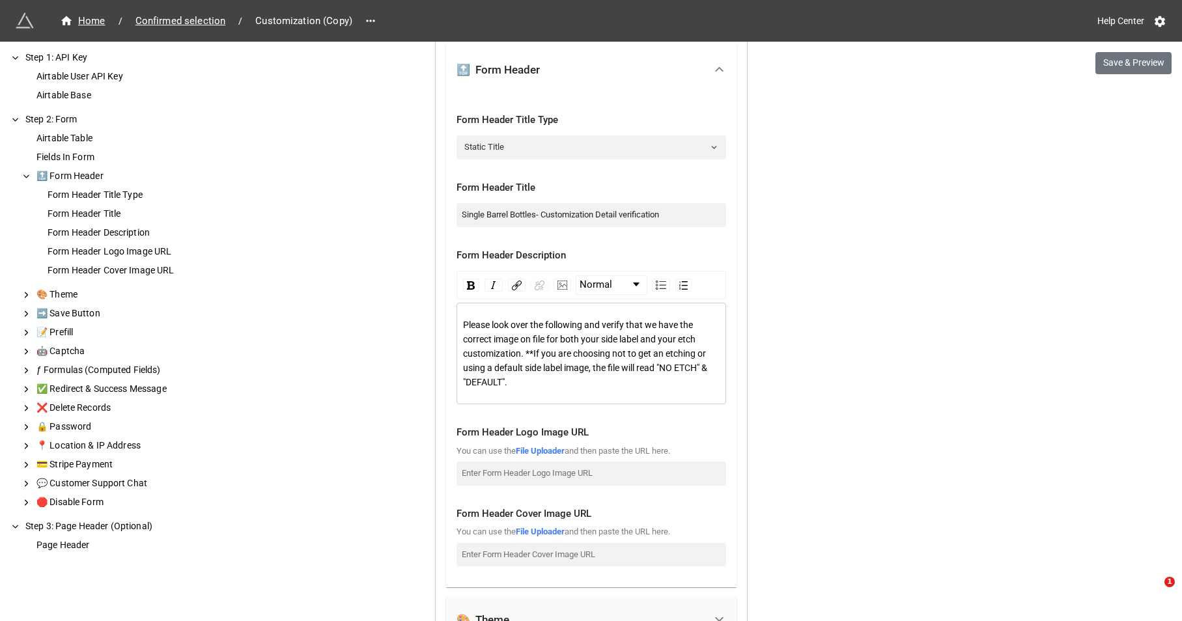
scroll to position [1047, 0]
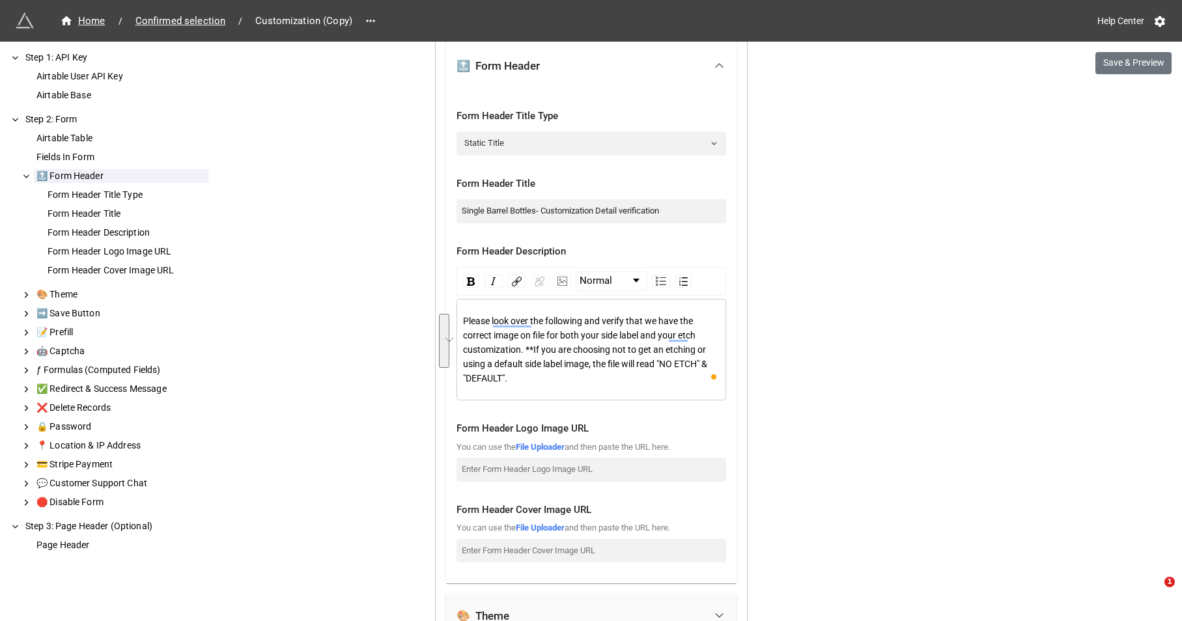
drag, startPoint x: 535, startPoint y: 383, endPoint x: 551, endPoint y: 337, distance: 48.4
click at [551, 337] on div "Please look over the following and verify that we have the correct image on fil…" at bounding box center [591, 350] width 257 height 72
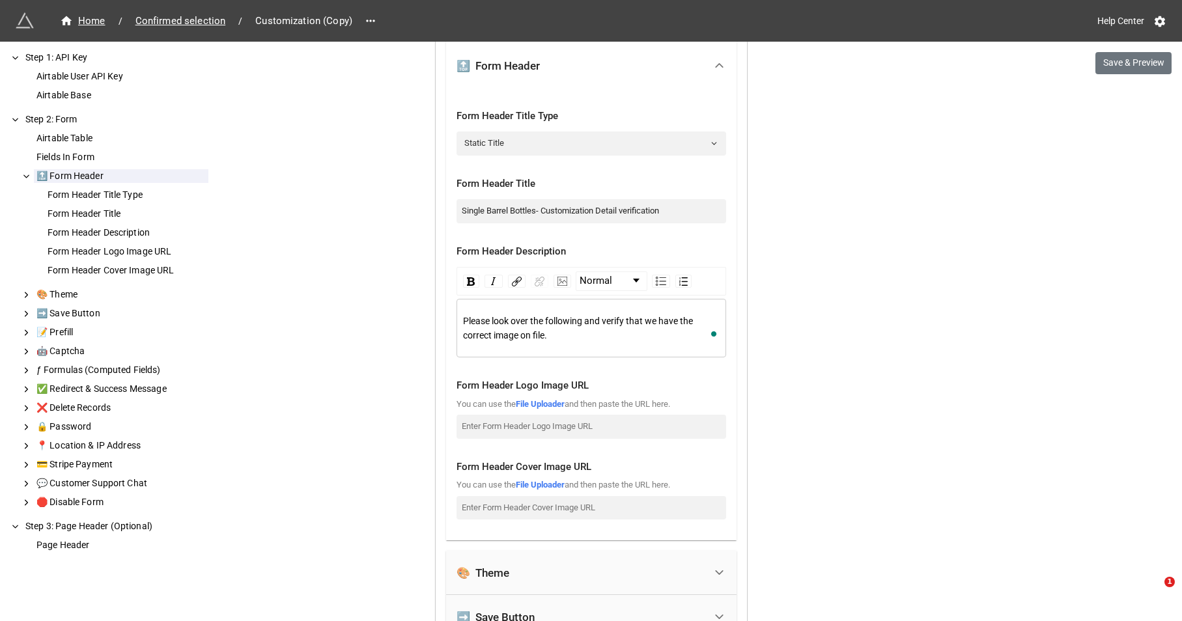
click at [809, 381] on div "We have released a newer version of this extension with many improvements! It's…" at bounding box center [591, 279] width 1182 height 2653
click at [1115, 72] on button "Save & Preview" at bounding box center [1133, 63] width 76 height 22
